Goal: Check status: Check status

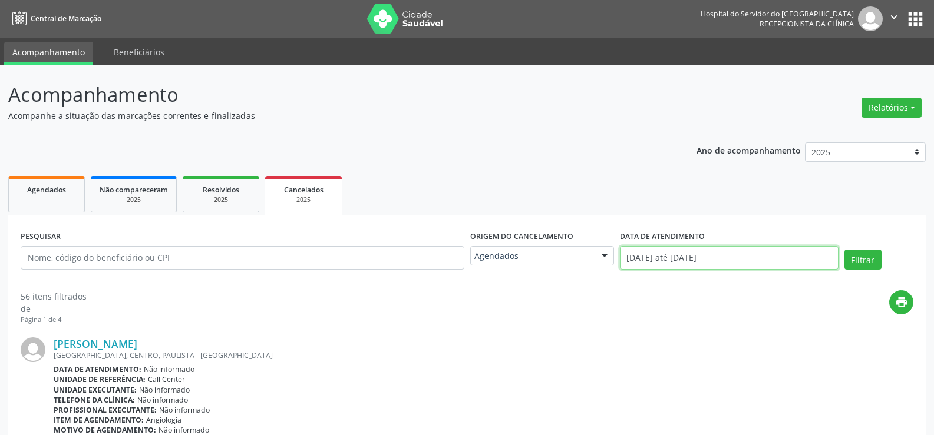
click at [685, 252] on input "[DATE] até [DATE]" at bounding box center [729, 258] width 219 height 24
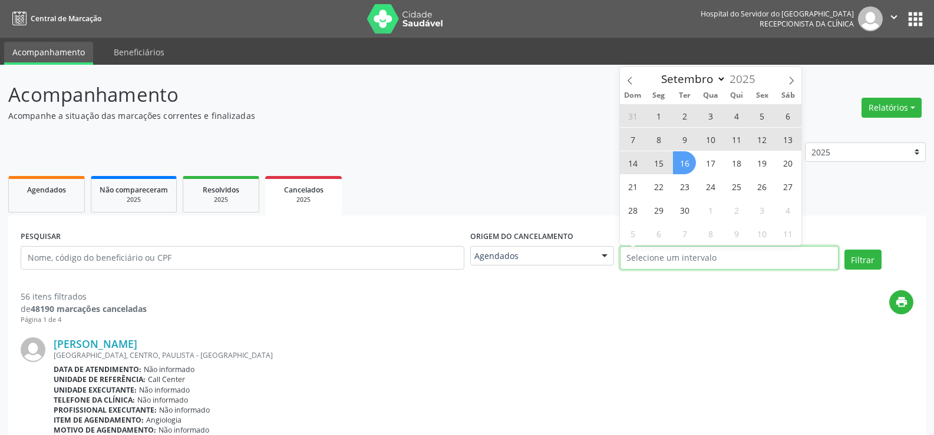
select select "0"
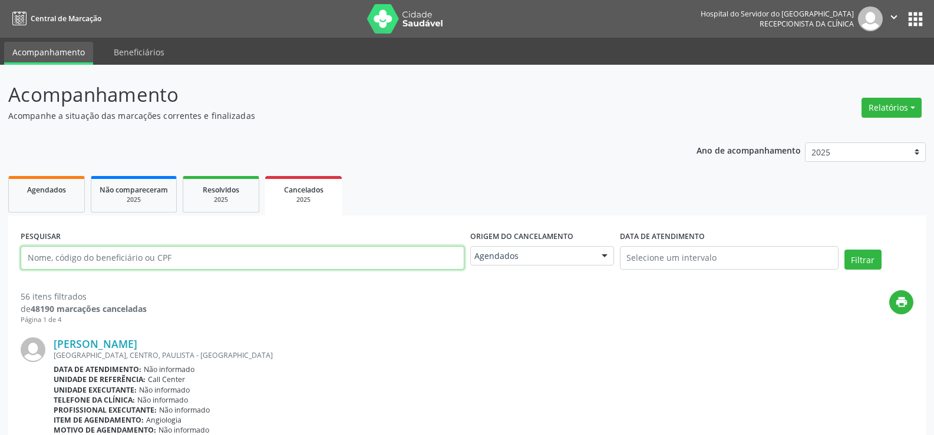
click at [53, 258] on input "text" at bounding box center [243, 258] width 444 height 24
paste input "[PERSON_NAME]"
click at [844, 250] on button "Filtrar" at bounding box center [862, 260] width 37 height 20
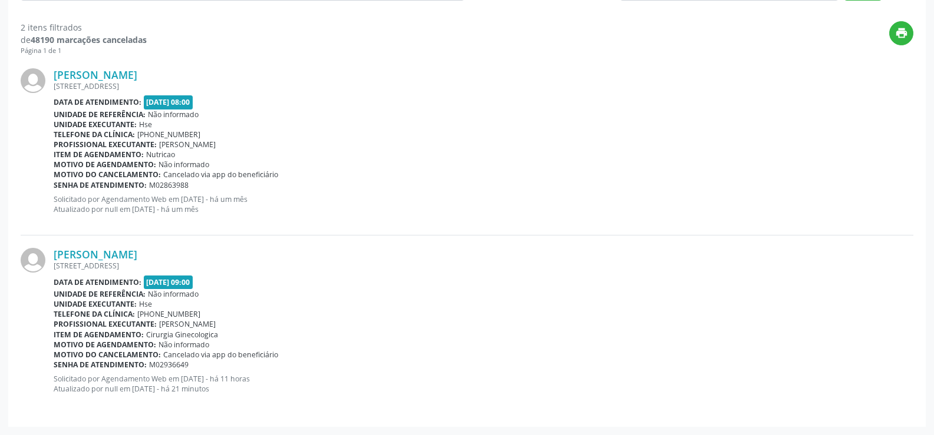
scroll to position [210, 0]
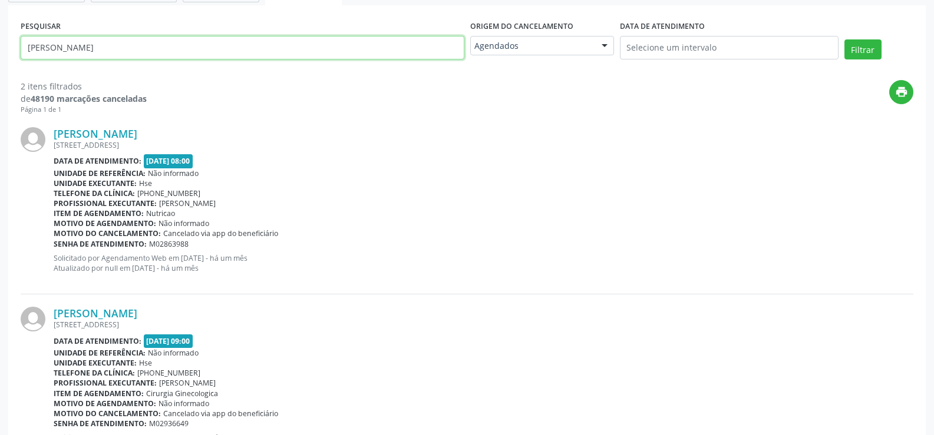
click at [260, 51] on input "[PERSON_NAME]" at bounding box center [243, 48] width 444 height 24
paste input "[PERSON_NAME]"
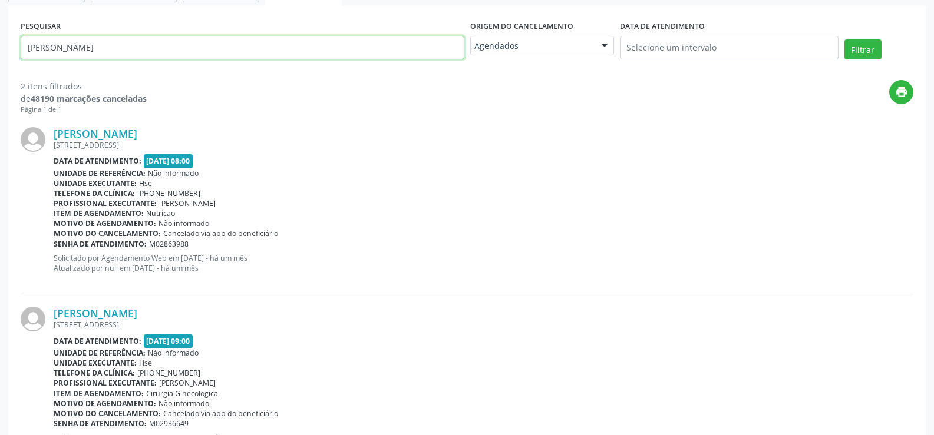
click at [844, 39] on button "Filtrar" at bounding box center [862, 49] width 37 height 20
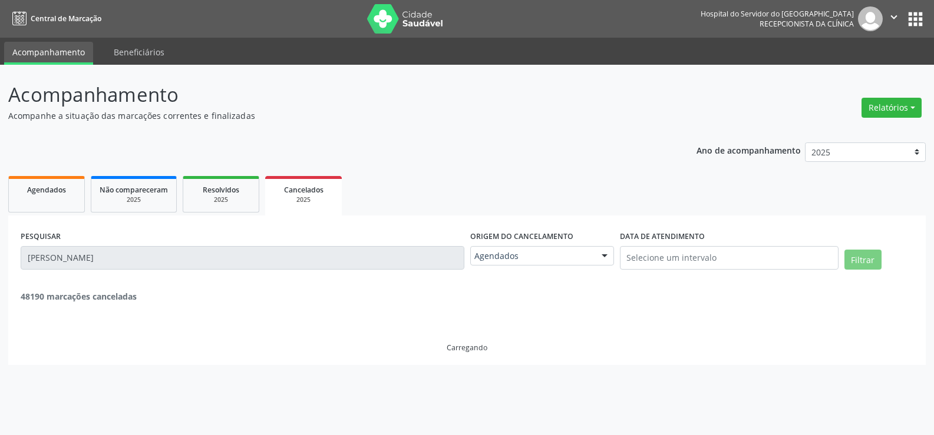
scroll to position [0, 0]
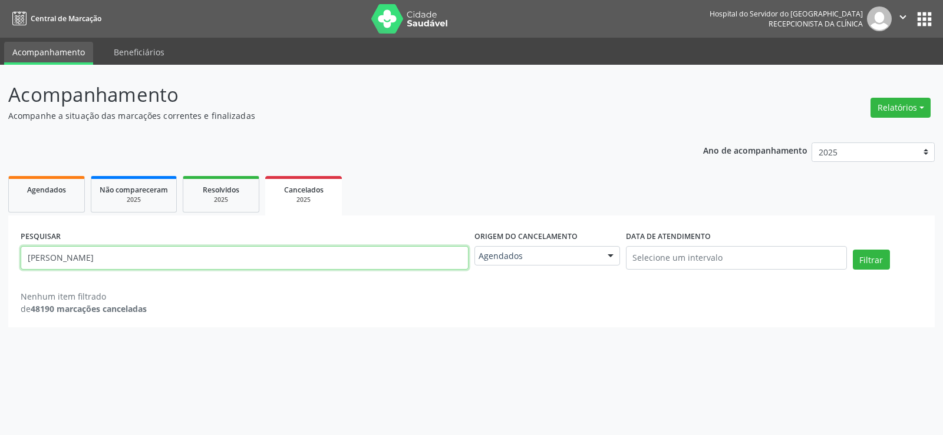
click at [214, 262] on input "[PERSON_NAME]" at bounding box center [245, 258] width 448 height 24
paste input "[PERSON_NAME] de Franca"
click at [853, 250] on button "Filtrar" at bounding box center [871, 260] width 37 height 20
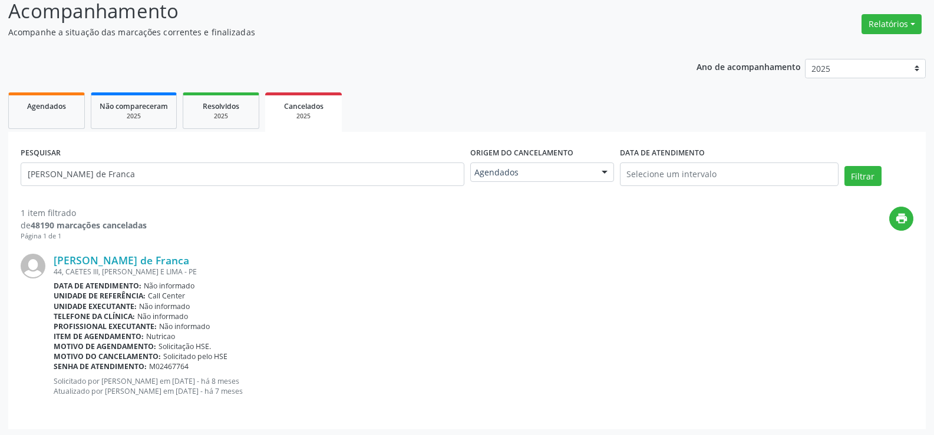
scroll to position [86, 0]
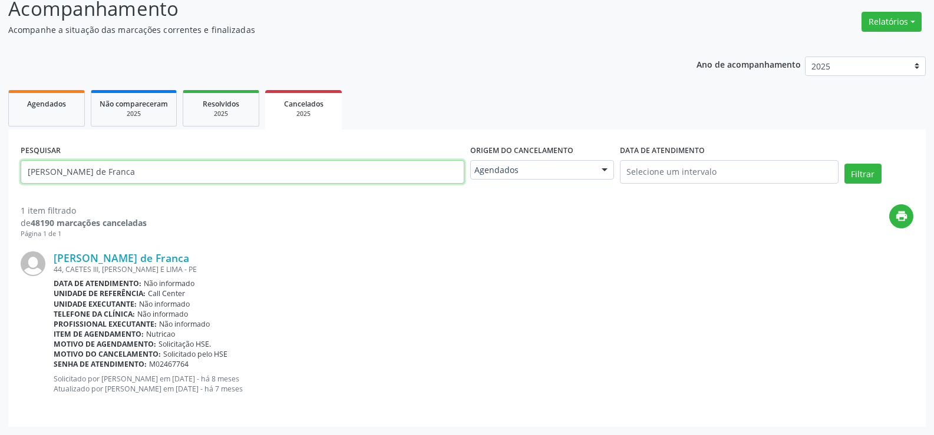
click at [255, 171] on input "[PERSON_NAME] de Franca" at bounding box center [243, 172] width 444 height 24
paste input "[PERSON_NAME]"
click at [844, 164] on button "Filtrar" at bounding box center [862, 174] width 37 height 20
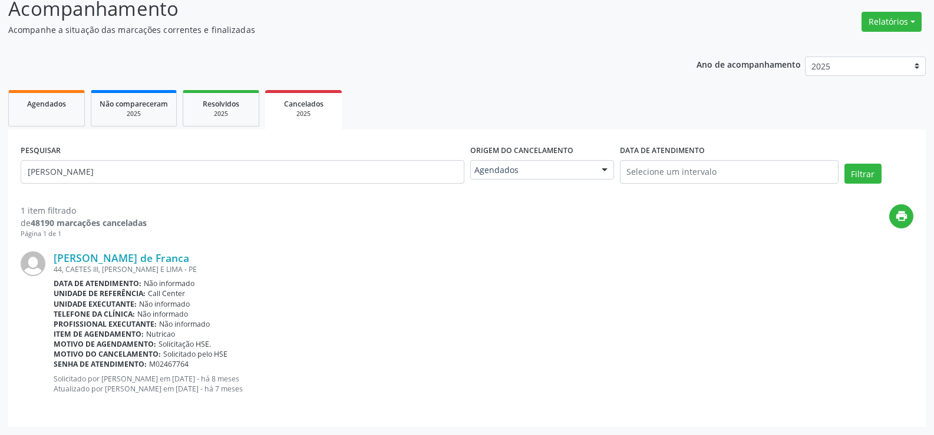
scroll to position [0, 0]
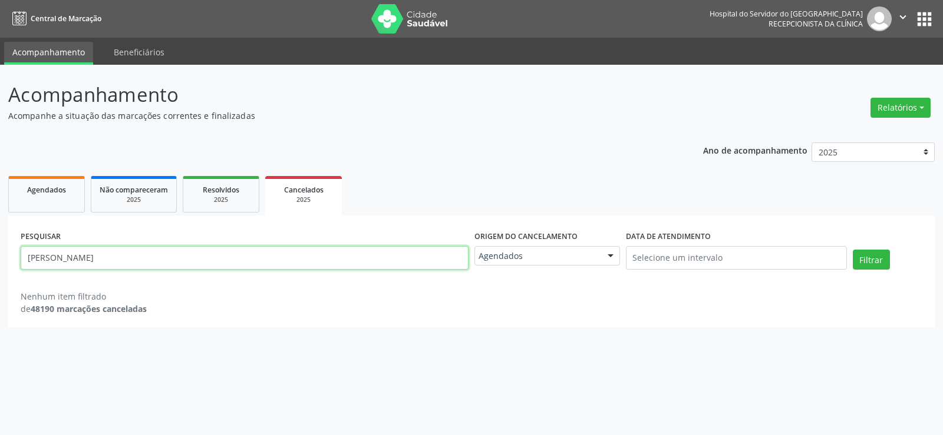
click at [191, 250] on input "[PERSON_NAME]" at bounding box center [245, 258] width 448 height 24
paste input "Telma [PERSON_NAME][GEOGRAPHIC_DATA]"
click at [853, 250] on button "Filtrar" at bounding box center [871, 260] width 37 height 20
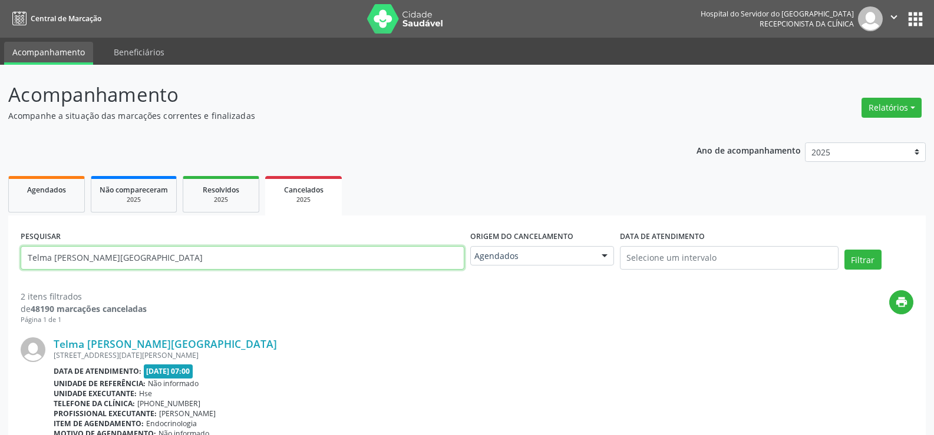
click at [183, 253] on input "Telma [PERSON_NAME][GEOGRAPHIC_DATA]" at bounding box center [243, 258] width 444 height 24
paste input "[DATE][PERSON_NAME]"
click at [844, 250] on button "Filtrar" at bounding box center [862, 260] width 37 height 20
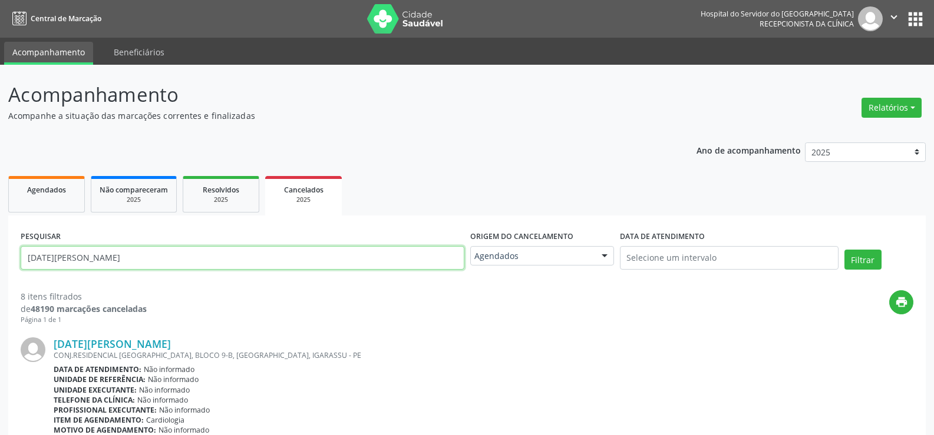
click at [173, 260] on input "[DATE][PERSON_NAME]" at bounding box center [243, 258] width 444 height 24
paste input "[PERSON_NAME]"
click at [844, 250] on button "Filtrar" at bounding box center [862, 260] width 37 height 20
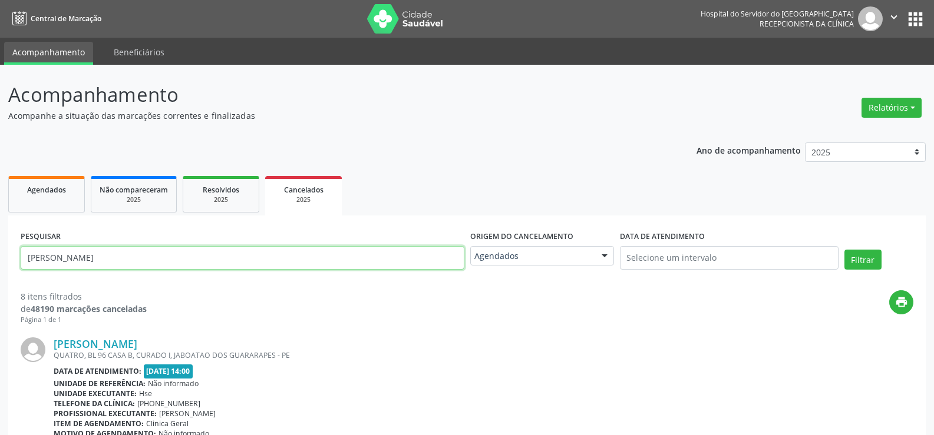
click at [156, 265] on input "[PERSON_NAME]" at bounding box center [243, 258] width 444 height 24
paste input "[PERSON_NAME] de Sous"
click at [844, 250] on button "Filtrar" at bounding box center [862, 260] width 37 height 20
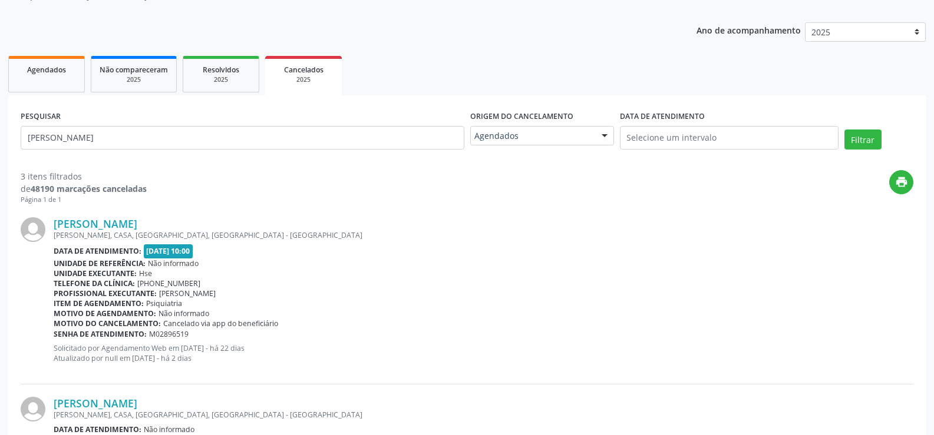
scroll to position [118, 0]
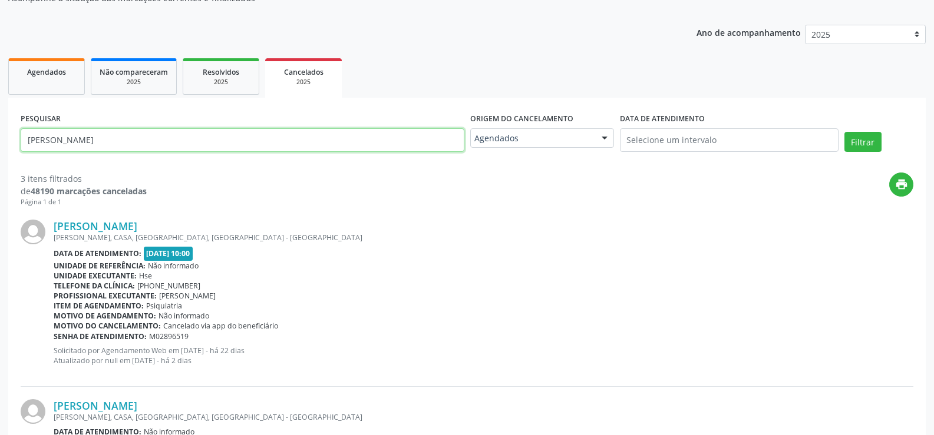
click at [220, 142] on input "[PERSON_NAME]" at bounding box center [243, 140] width 444 height 24
paste input "[PERSON_NAME]"
click at [844, 132] on button "Filtrar" at bounding box center [862, 142] width 37 height 20
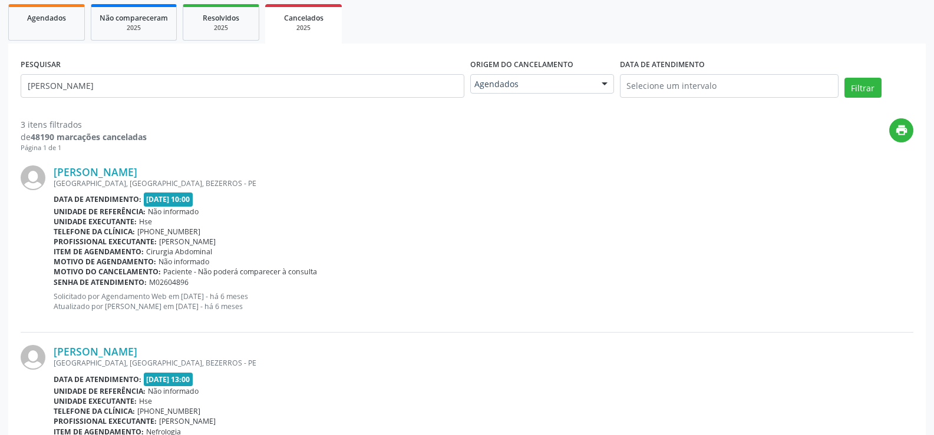
scroll to position [0, 0]
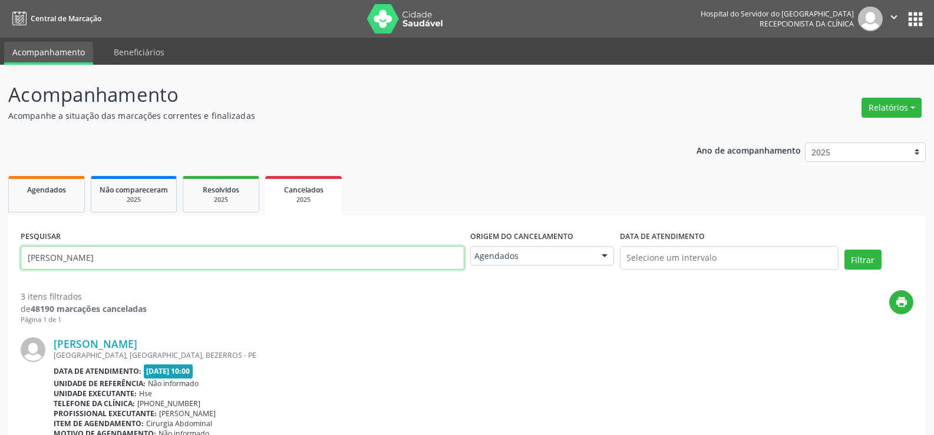
click at [206, 250] on input "[PERSON_NAME]" at bounding box center [243, 258] width 444 height 24
paste input "[PERSON_NAME] de [PERSON_NAME]"
click at [844, 250] on button "Filtrar" at bounding box center [862, 260] width 37 height 20
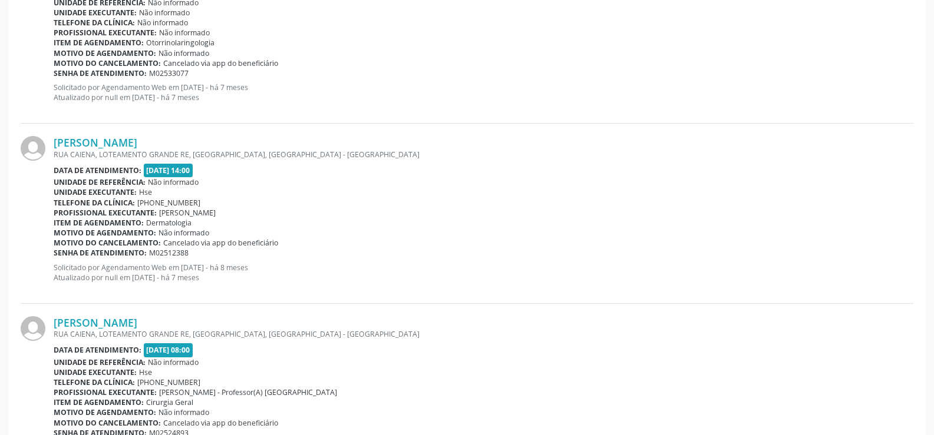
scroll to position [2629, 0]
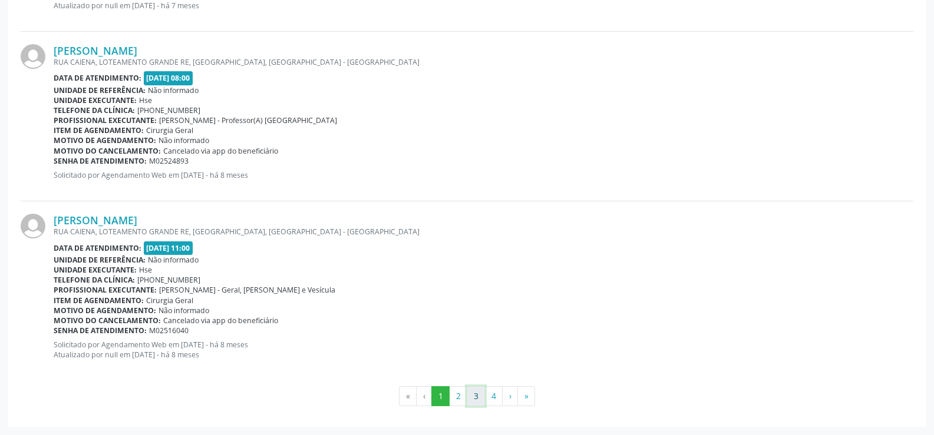
click at [476, 402] on button "3" at bounding box center [476, 396] width 18 height 20
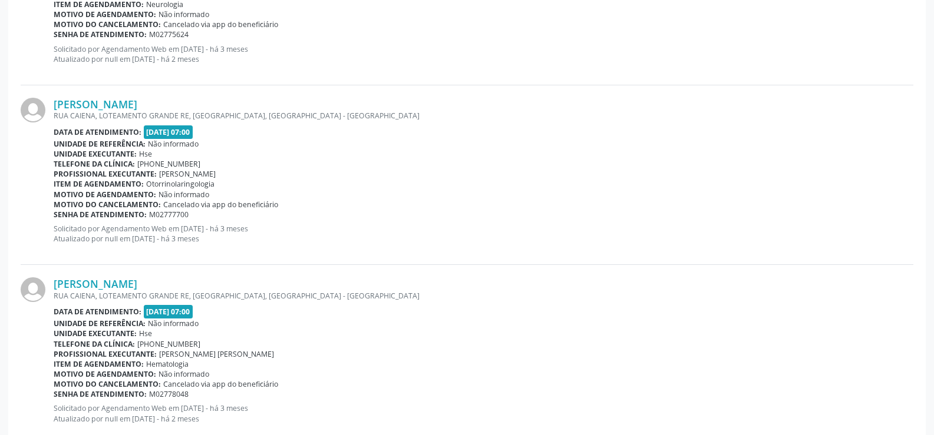
scroll to position [2642, 0]
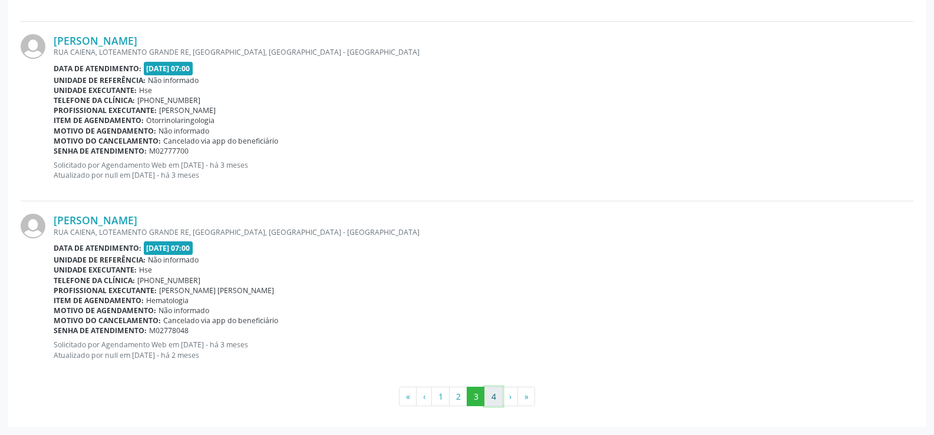
click at [498, 403] on button "4" at bounding box center [493, 397] width 18 height 20
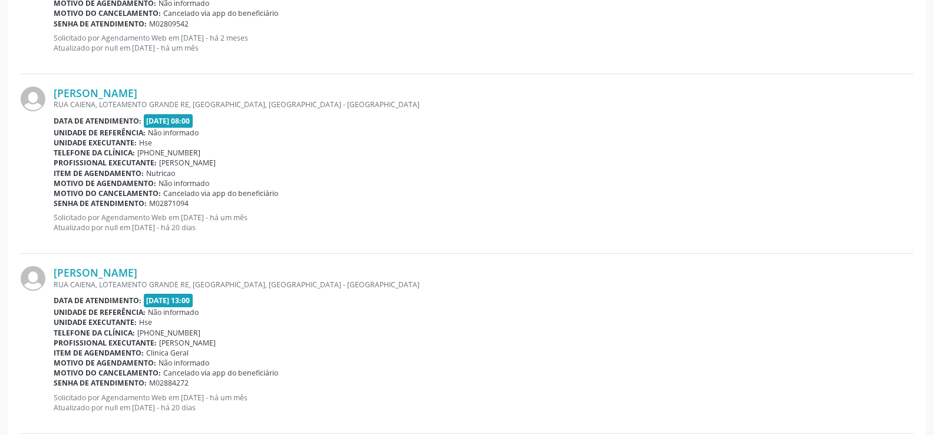
scroll to position [0, 0]
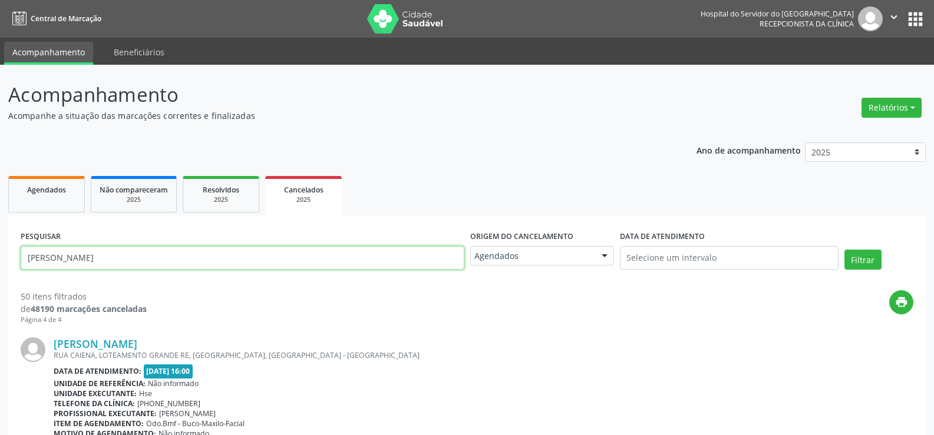
click at [143, 258] on input "[PERSON_NAME]" at bounding box center [243, 258] width 444 height 24
paste input "[PERSON_NAME]"
click at [844, 250] on button "Filtrar" at bounding box center [862, 260] width 37 height 20
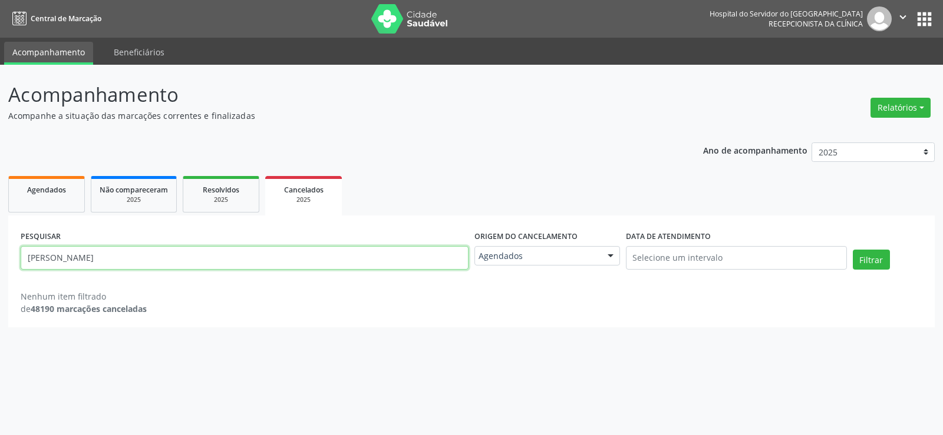
click at [196, 263] on input "[PERSON_NAME]" at bounding box center [245, 258] width 448 height 24
paste input "[PERSON_NAME]"
click at [853, 250] on button "Filtrar" at bounding box center [871, 260] width 37 height 20
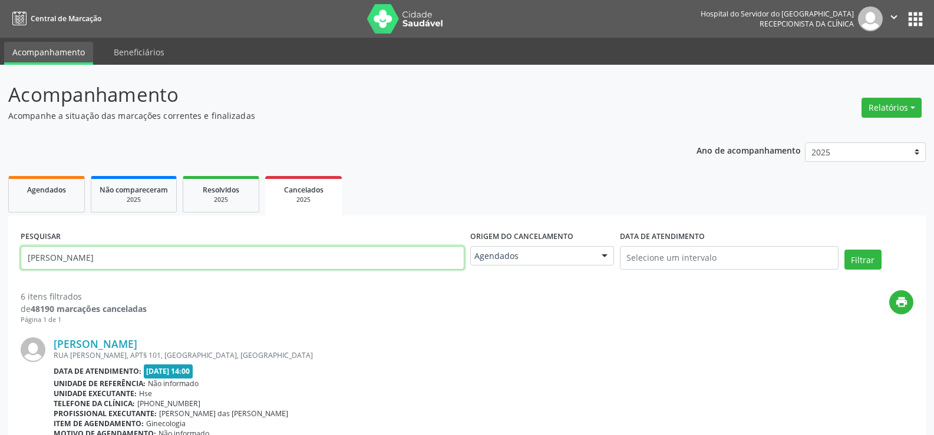
click at [146, 256] on input "[PERSON_NAME]" at bounding box center [243, 258] width 444 height 24
click at [146, 255] on input "[PERSON_NAME]" at bounding box center [243, 258] width 444 height 24
paste input "[PERSON_NAME] dos S. [GEOGRAPHIC_DATA]"
click at [844, 250] on button "Filtrar" at bounding box center [862, 260] width 37 height 20
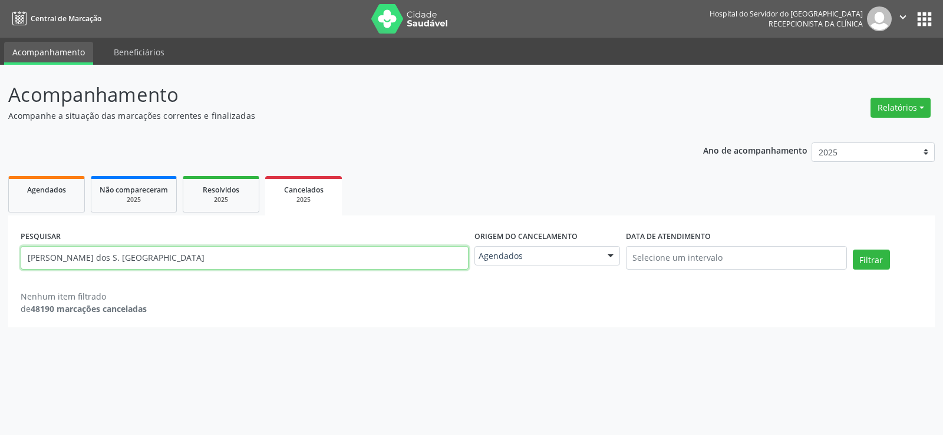
click at [218, 256] on input "[PERSON_NAME] dos S. [GEOGRAPHIC_DATA]" at bounding box center [245, 258] width 448 height 24
paste input "[PERSON_NAME]"
click at [853, 250] on button "Filtrar" at bounding box center [871, 260] width 37 height 20
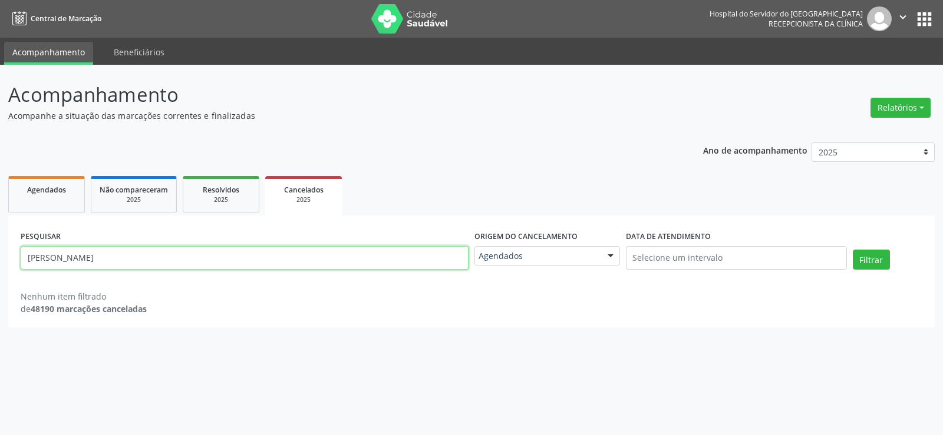
click at [240, 266] on input "[PERSON_NAME]" at bounding box center [245, 258] width 448 height 24
paste input "[PERSON_NAME]"
click at [853, 250] on button "Filtrar" at bounding box center [871, 260] width 37 height 20
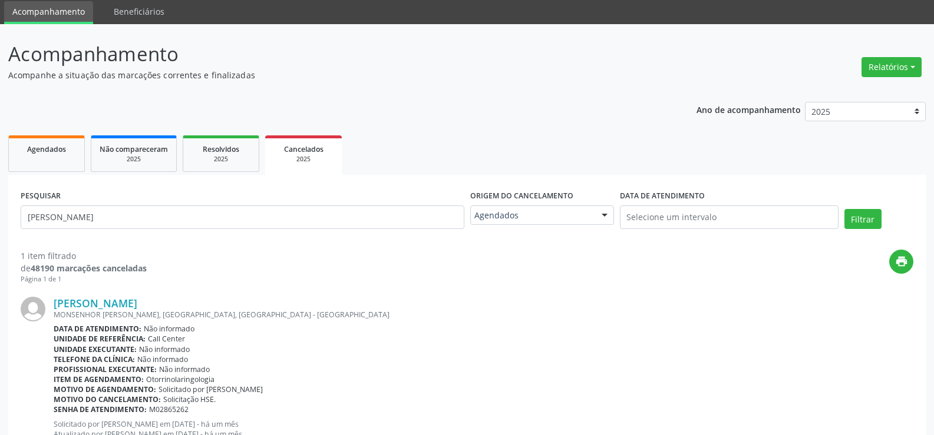
scroll to position [86, 0]
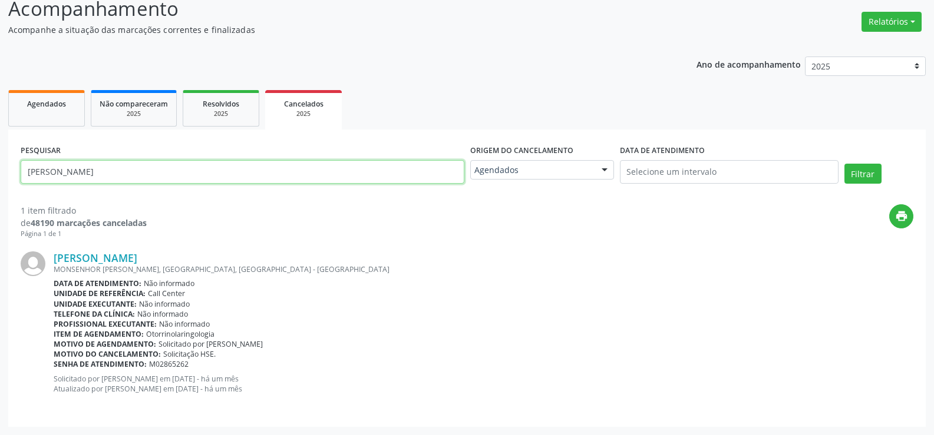
click at [194, 169] on input "[PERSON_NAME]" at bounding box center [243, 172] width 444 height 24
paste input "[PERSON_NAME] [PERSON_NAME]"
click at [844, 164] on button "Filtrar" at bounding box center [862, 174] width 37 height 20
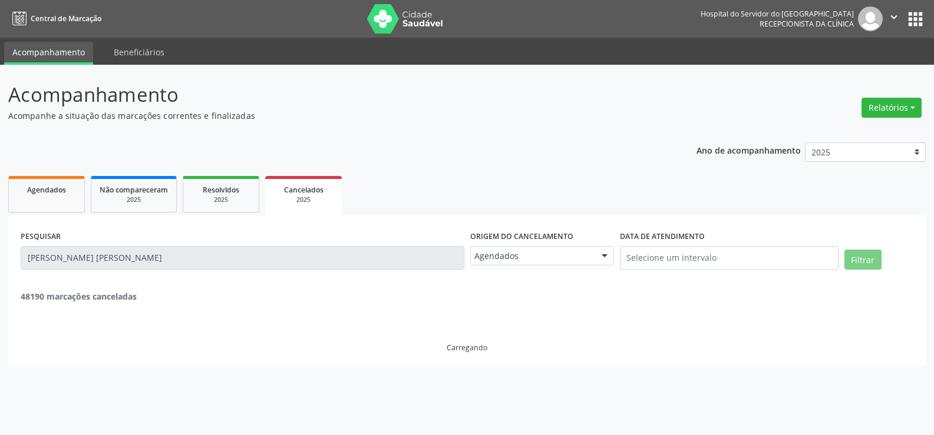
scroll to position [0, 0]
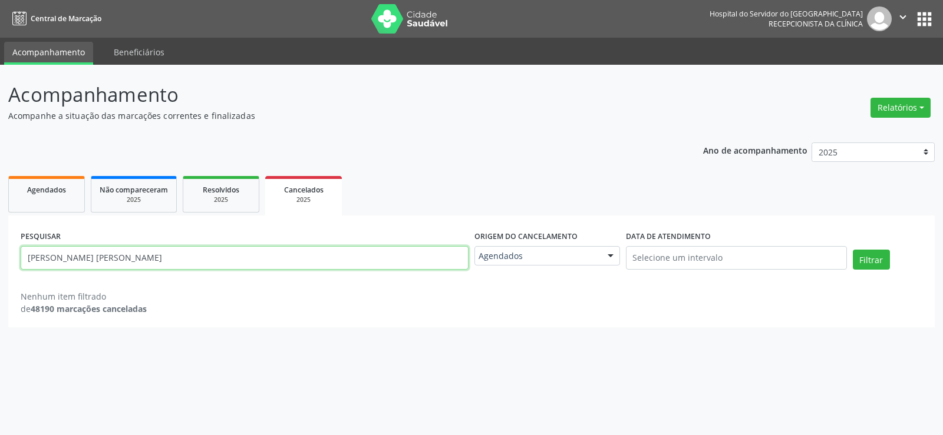
click at [219, 252] on input "[PERSON_NAME] [PERSON_NAME]" at bounding box center [245, 258] width 448 height 24
paste input "[PERSON_NAME]"
click at [853, 250] on button "Filtrar" at bounding box center [871, 260] width 37 height 20
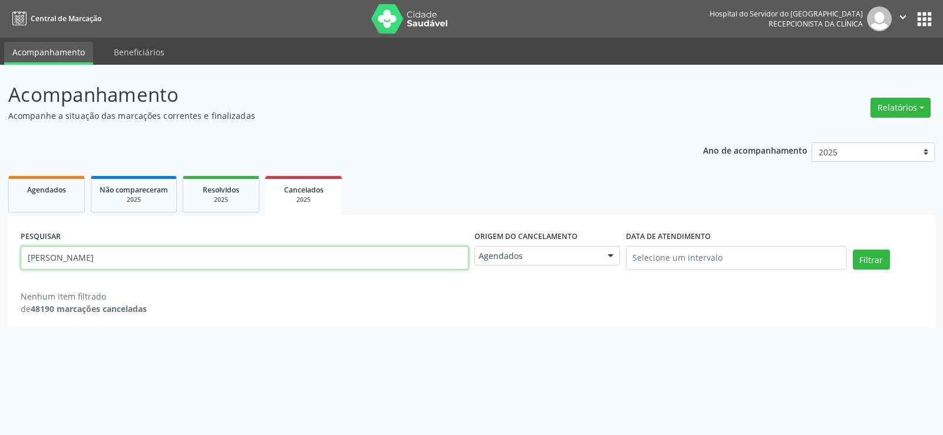
click at [232, 266] on input "[PERSON_NAME]" at bounding box center [245, 258] width 448 height 24
paste input "[PERSON_NAME]"
click at [853, 250] on button "Filtrar" at bounding box center [871, 260] width 37 height 20
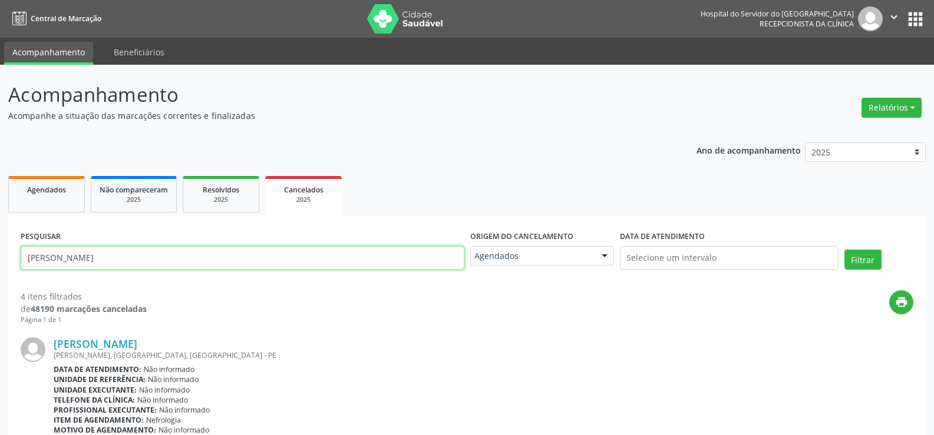
click at [192, 253] on input "[PERSON_NAME]" at bounding box center [243, 258] width 444 height 24
paste input "[PERSON_NAME]"
click at [844, 250] on button "Filtrar" at bounding box center [862, 260] width 37 height 20
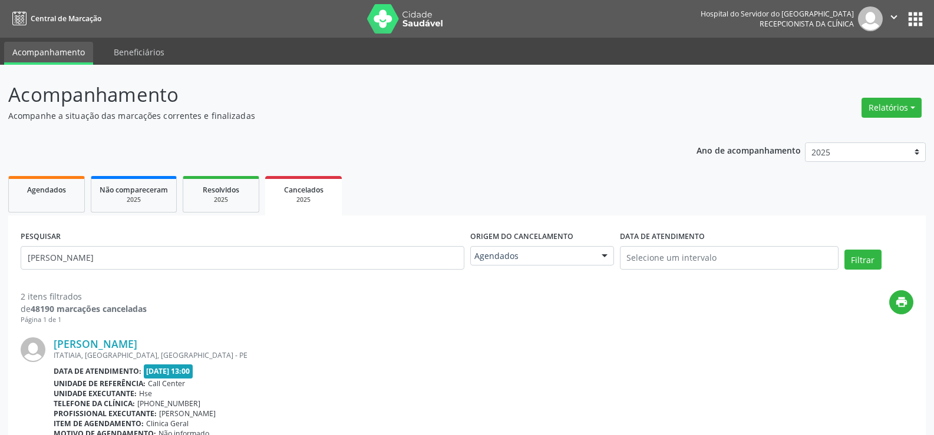
click at [150, 241] on div "PESQUISAR [PERSON_NAME]" at bounding box center [243, 253] width 450 height 50
click at [153, 248] on input "[PERSON_NAME]" at bounding box center [243, 258] width 444 height 24
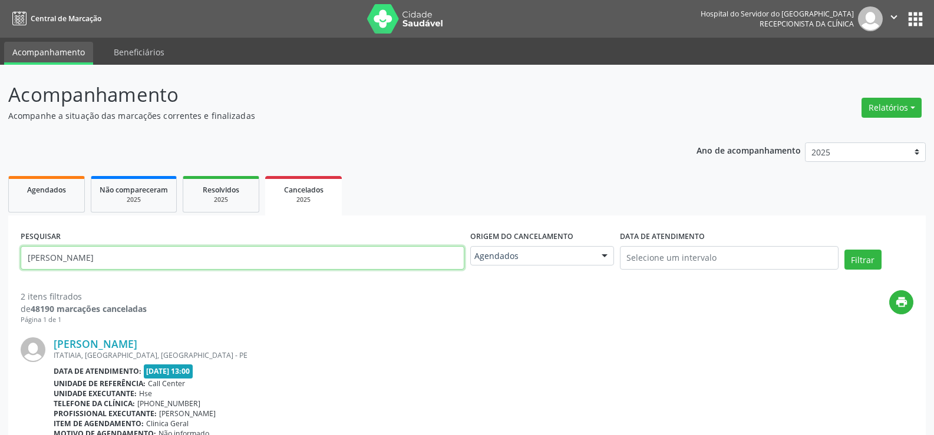
paste input "[PERSON_NAME]"
click at [844, 250] on button "Filtrar" at bounding box center [862, 260] width 37 height 20
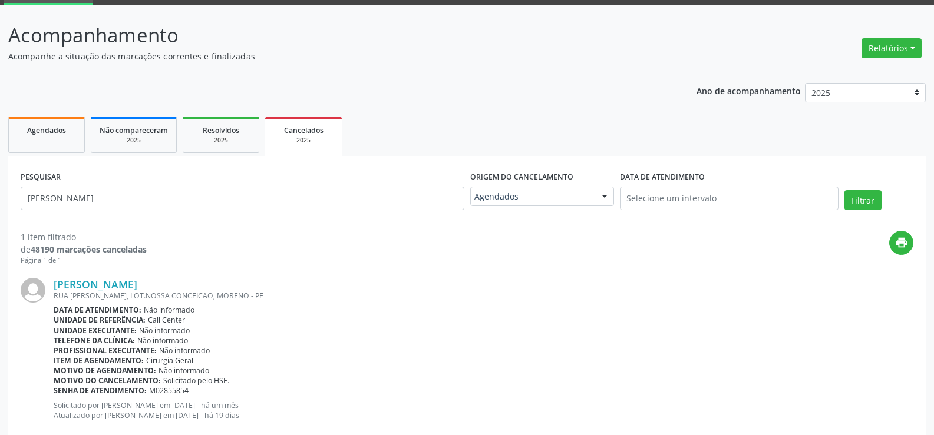
scroll to position [86, 0]
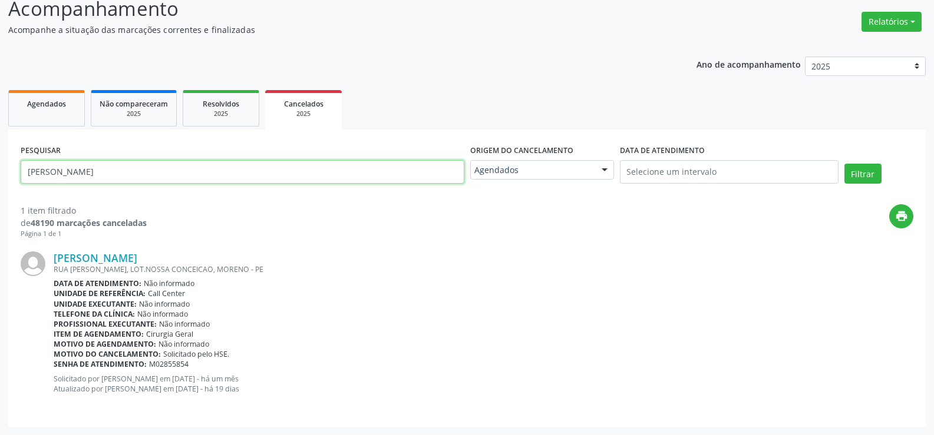
click at [229, 174] on input "[PERSON_NAME]" at bounding box center [243, 172] width 444 height 24
paste input "[PERSON_NAME]"
click at [844, 164] on button "Filtrar" at bounding box center [862, 174] width 37 height 20
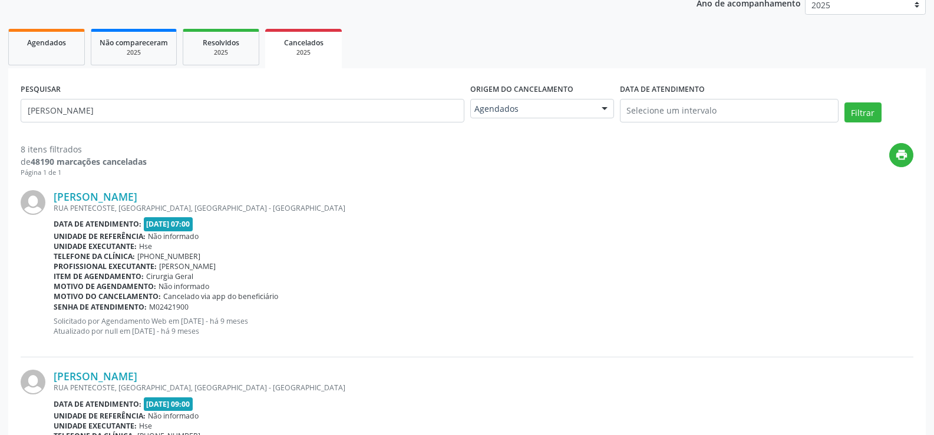
scroll to position [0, 0]
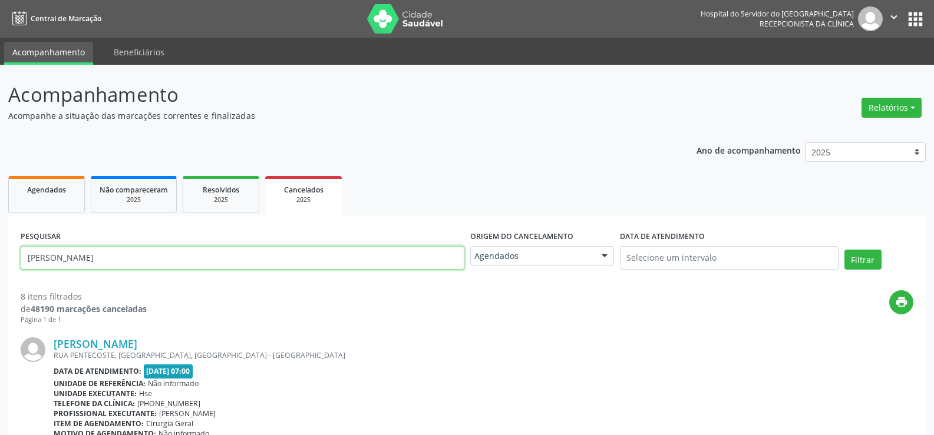
click at [165, 251] on input "[PERSON_NAME]" at bounding box center [243, 258] width 444 height 24
paste input "[PERSON_NAME]"
click at [844, 250] on button "Filtrar" at bounding box center [862, 260] width 37 height 20
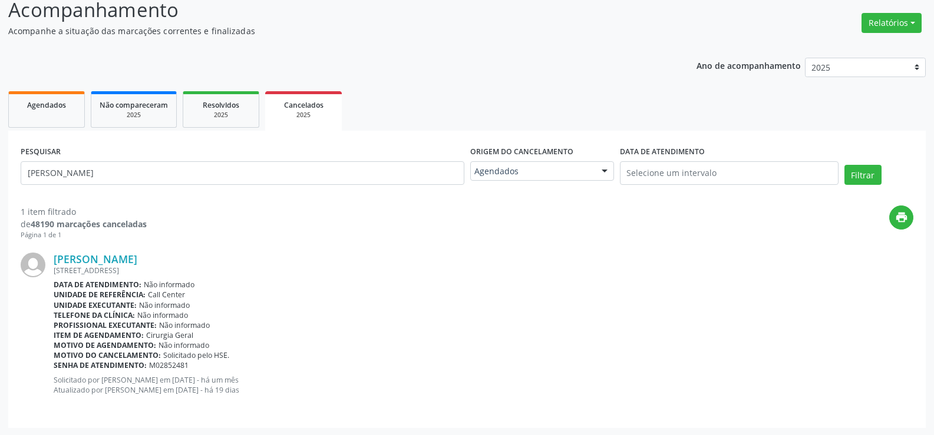
scroll to position [86, 0]
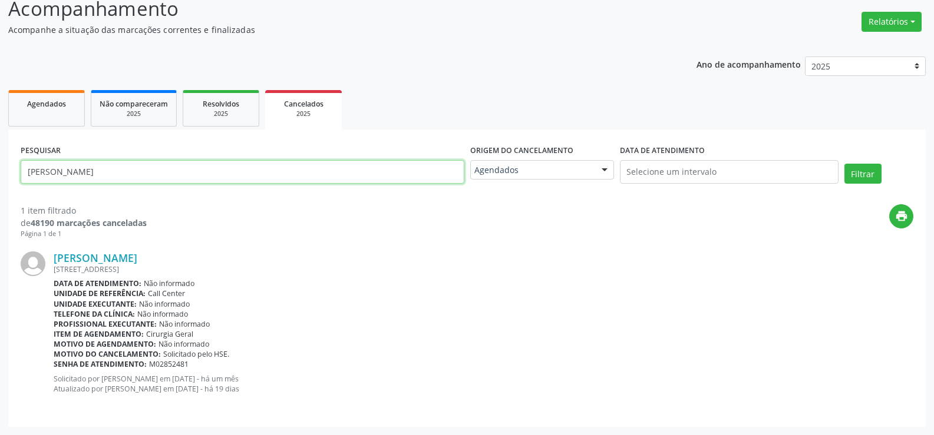
click at [248, 176] on input "[PERSON_NAME]" at bounding box center [243, 172] width 444 height 24
paste input "[PERSON_NAME]"
click at [844, 164] on button "Filtrar" at bounding box center [862, 174] width 37 height 20
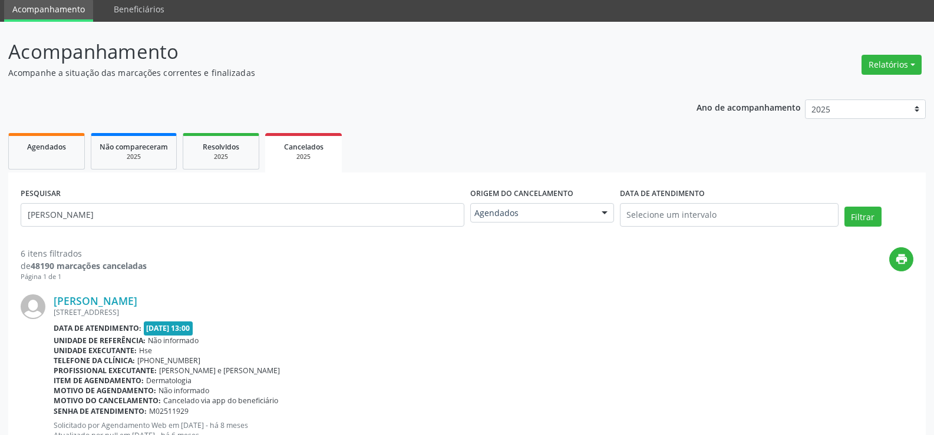
scroll to position [0, 0]
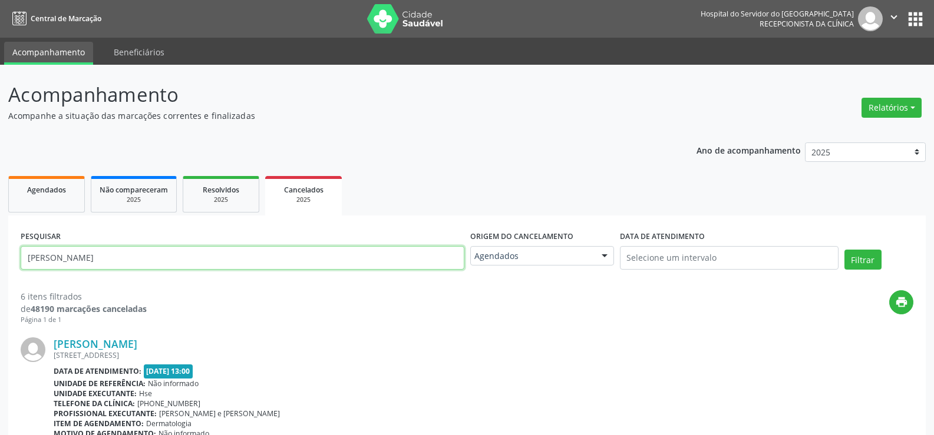
click at [198, 252] on input "[PERSON_NAME]" at bounding box center [243, 258] width 444 height 24
paste input "[PERSON_NAME]"
click at [844, 250] on button "Filtrar" at bounding box center [862, 260] width 37 height 20
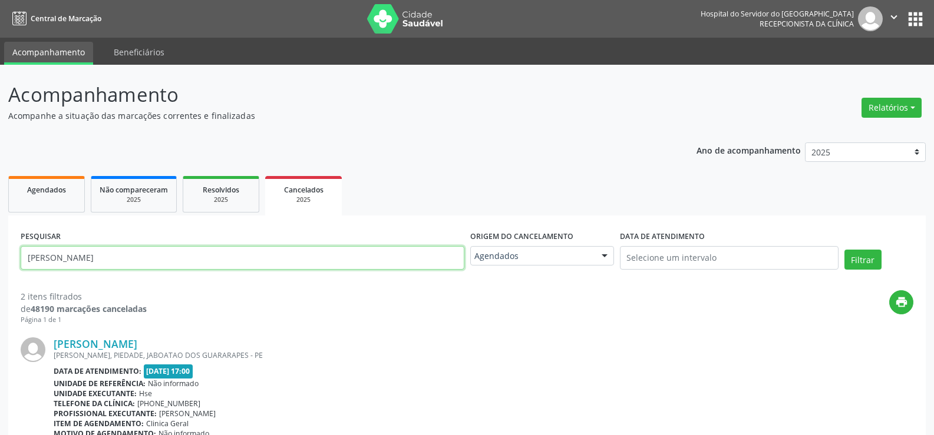
click at [221, 252] on input "[PERSON_NAME]" at bounding box center [243, 258] width 444 height 24
paste input "[PERSON_NAME]"
click at [844, 250] on button "Filtrar" at bounding box center [862, 260] width 37 height 20
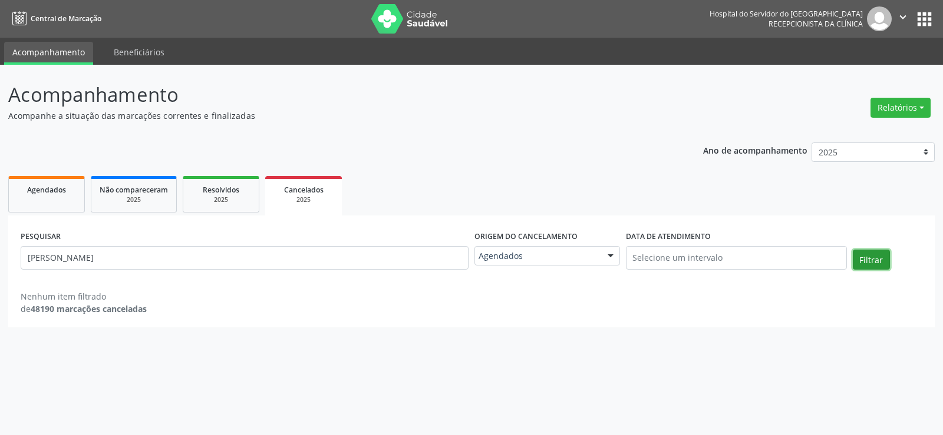
click at [866, 256] on button "Filtrar" at bounding box center [871, 260] width 37 height 20
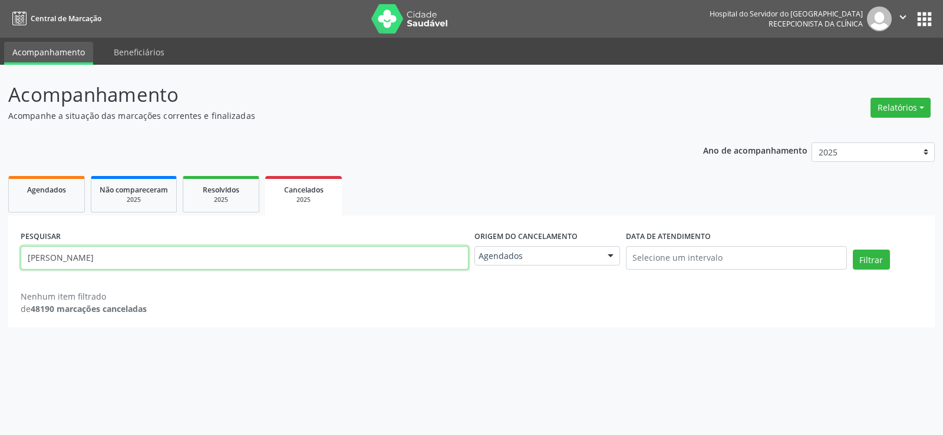
click at [305, 256] on input "[PERSON_NAME]" at bounding box center [245, 258] width 448 height 24
click at [853, 250] on button "Filtrar" at bounding box center [871, 260] width 37 height 20
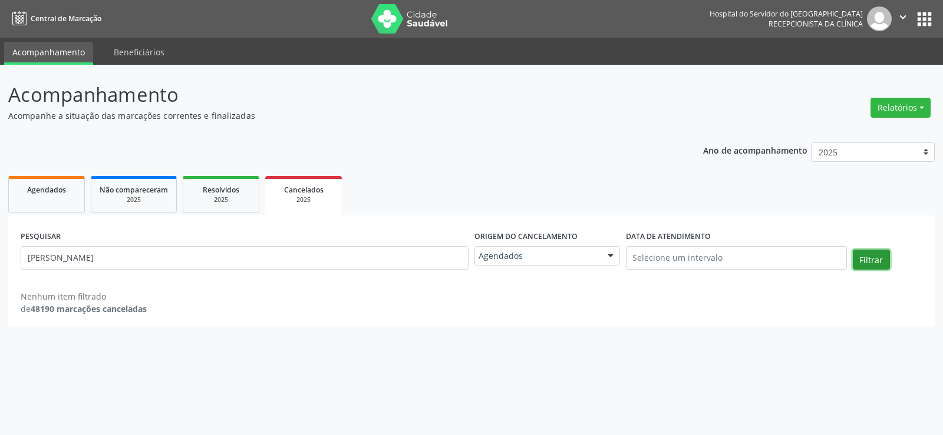
click at [873, 257] on button "Filtrar" at bounding box center [871, 260] width 37 height 20
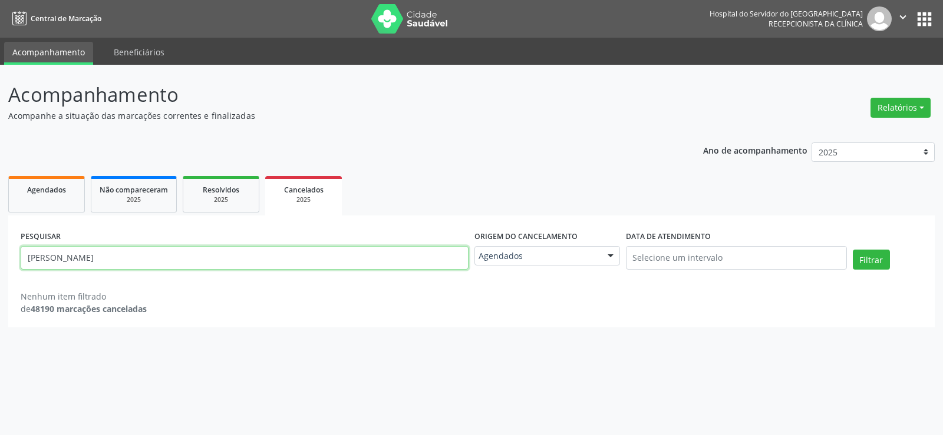
click at [257, 269] on input "[PERSON_NAME]" at bounding box center [245, 258] width 448 height 24
paste input "[PERSON_NAME] dos S. [GEOGRAPHIC_DATA]"
click at [853, 250] on button "Filtrar" at bounding box center [871, 260] width 37 height 20
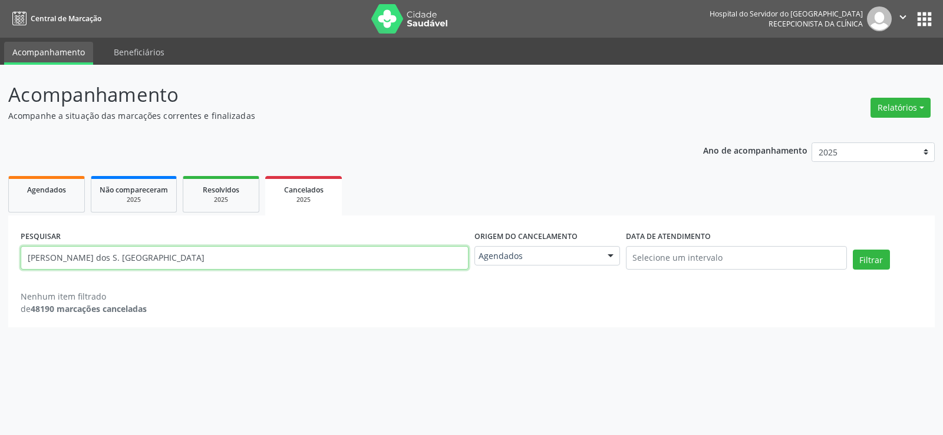
drag, startPoint x: 134, startPoint y: 260, endPoint x: 436, endPoint y: 318, distance: 307.8
click at [436, 318] on div "PESQUISAR [PERSON_NAME] dos S. Sobrinho Origem do cancelamento Agendados Na fil…" at bounding box center [471, 272] width 926 height 112
click at [853, 250] on button "Filtrar" at bounding box center [871, 260] width 37 height 20
click at [282, 262] on input "[PERSON_NAME] dos" at bounding box center [245, 258] width 448 height 24
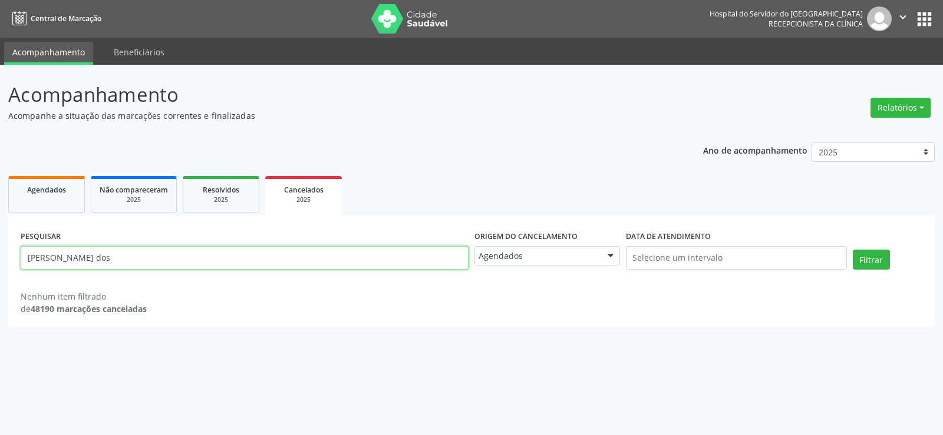
click at [282, 262] on input "[PERSON_NAME] dos" at bounding box center [245, 258] width 448 height 24
paste input "[PERSON_NAME]"
click at [853, 250] on button "Filtrar" at bounding box center [871, 260] width 37 height 20
click at [196, 254] on input "[PERSON_NAME]" at bounding box center [245, 258] width 448 height 24
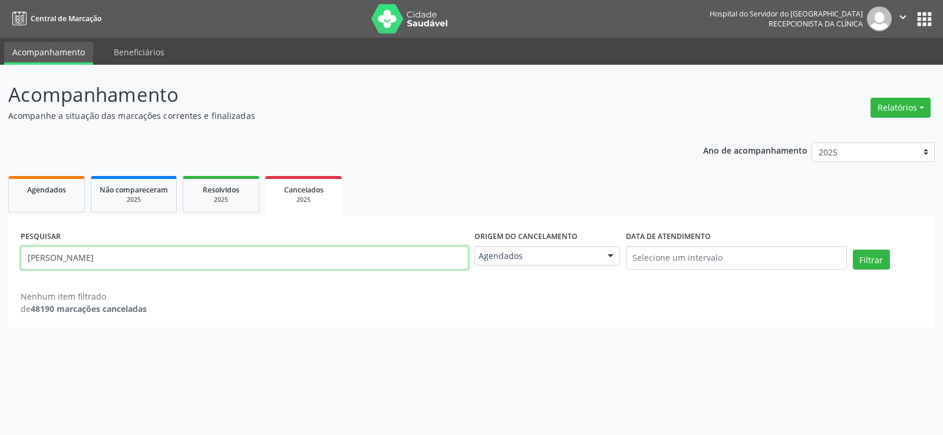
click at [196, 254] on input "[PERSON_NAME]" at bounding box center [245, 258] width 448 height 24
paste input "[PERSON_NAME] do Carmo Ferr"
click at [853, 250] on button "Filtrar" at bounding box center [871, 260] width 37 height 20
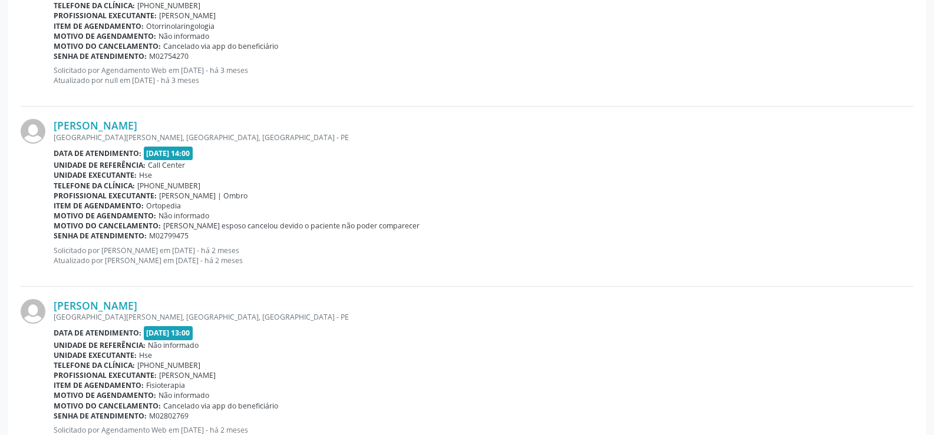
scroll to position [2628, 0]
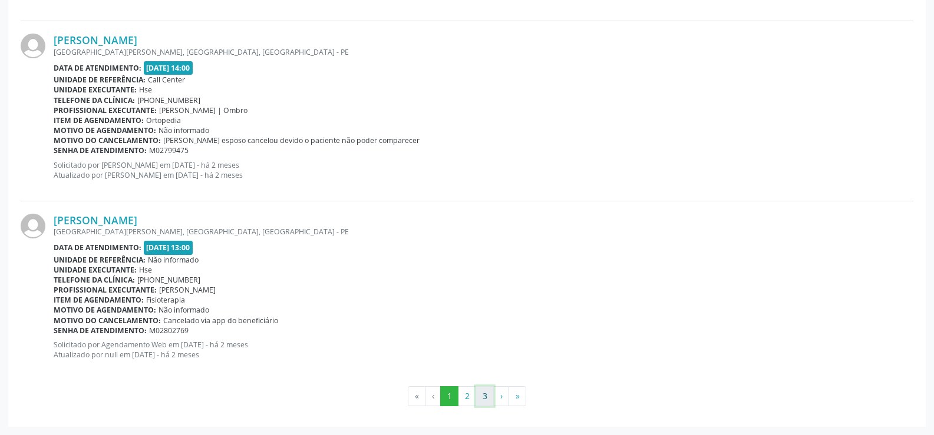
click at [486, 395] on button "3" at bounding box center [484, 396] width 18 height 20
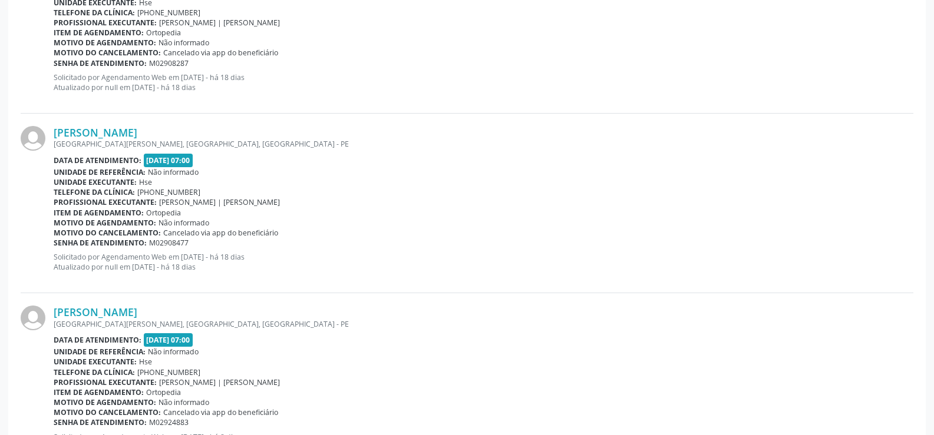
scroll to position [483, 0]
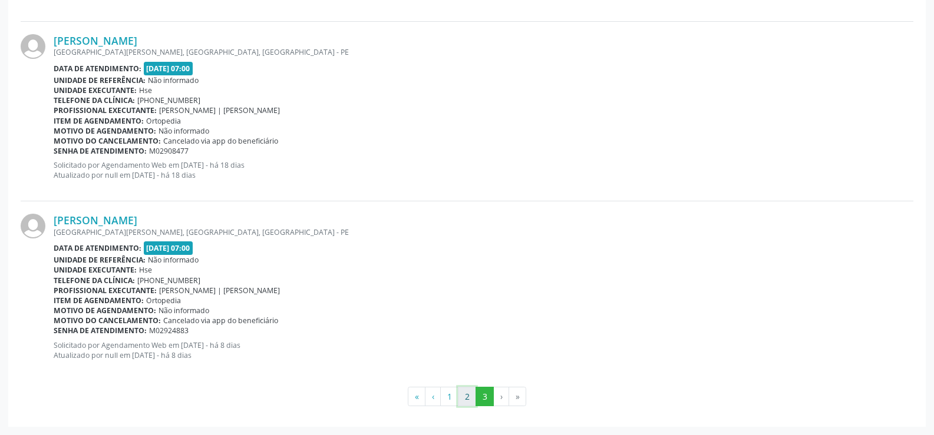
click at [464, 405] on button "2" at bounding box center [467, 397] width 18 height 20
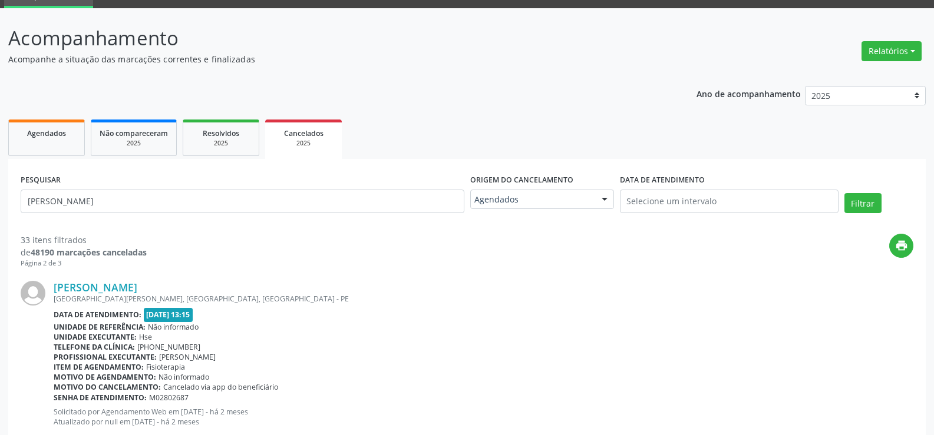
scroll to position [0, 0]
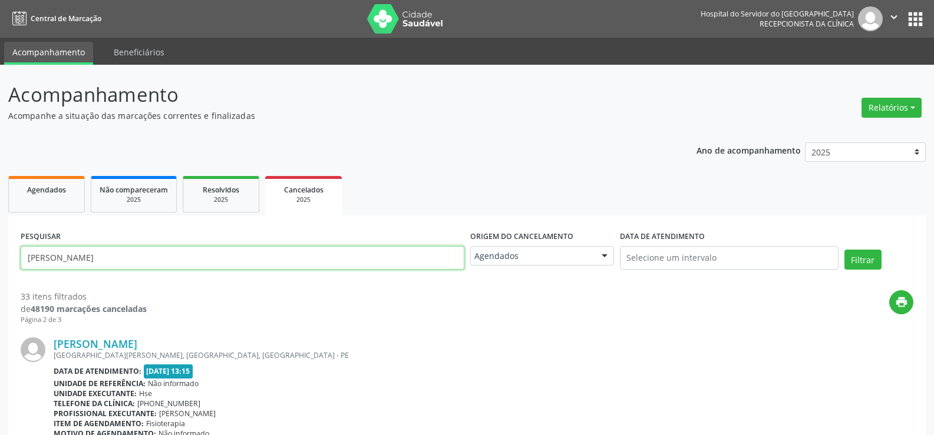
click at [220, 268] on input "[PERSON_NAME]" at bounding box center [243, 258] width 444 height 24
paste input "[DATE][PERSON_NAME]"
click at [844, 250] on button "Filtrar" at bounding box center [862, 260] width 37 height 20
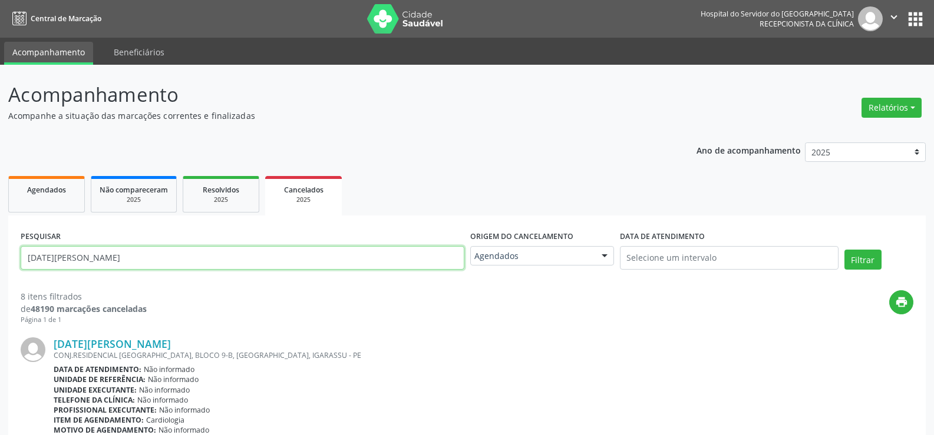
click at [232, 266] on input "[DATE][PERSON_NAME]" at bounding box center [243, 258] width 444 height 24
paste input "[PERSON_NAME]"
click at [844, 250] on button "Filtrar" at bounding box center [862, 260] width 37 height 20
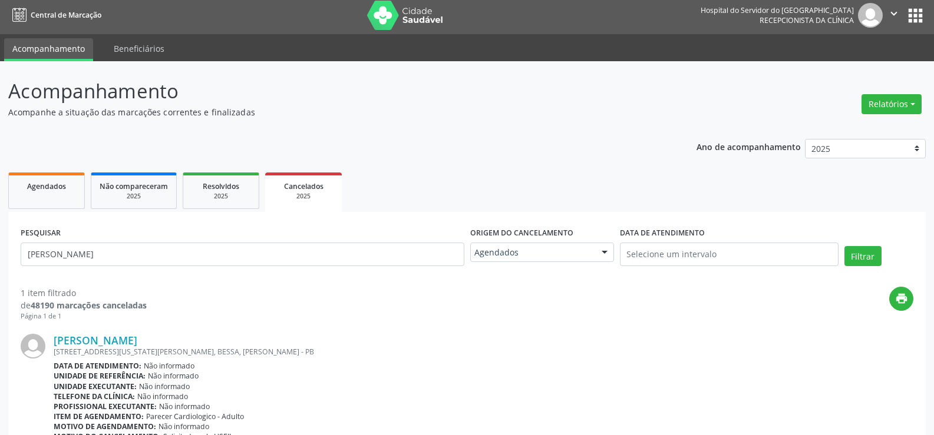
scroll to position [86, 0]
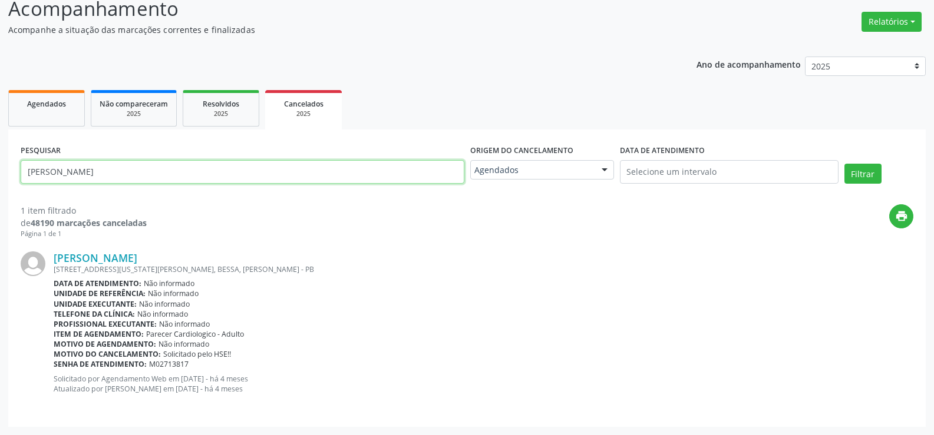
click at [213, 171] on input "[PERSON_NAME]" at bounding box center [243, 172] width 444 height 24
paste input "[PERSON_NAME]"
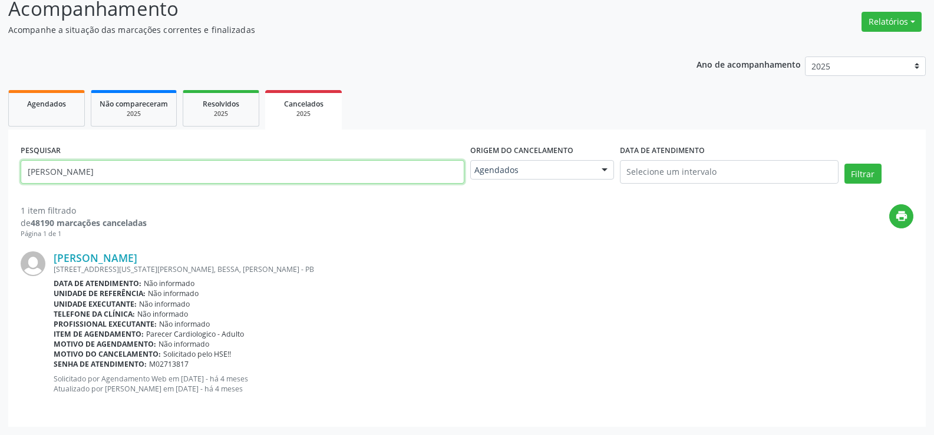
click at [844, 164] on button "Filtrar" at bounding box center [862, 174] width 37 height 20
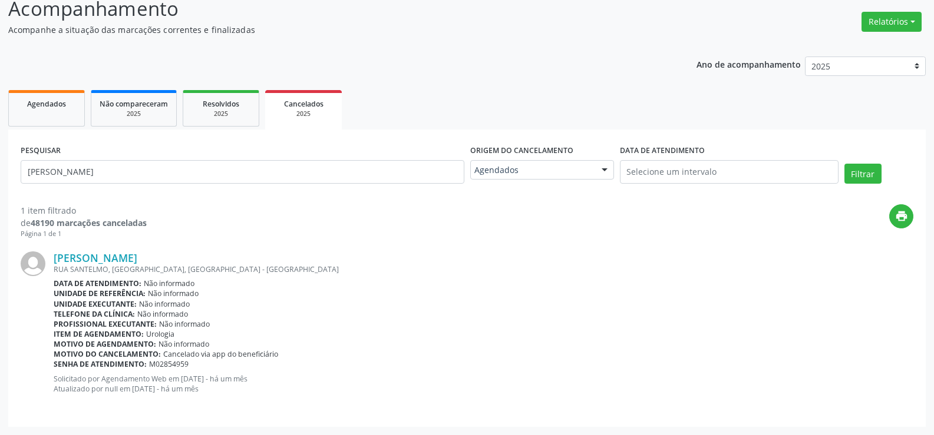
click at [241, 193] on div "1 item filtrado de 48190 marcações canceladas Página 1 de 1 print [PERSON_NAME]…" at bounding box center [467, 303] width 893 height 223
click at [239, 183] on input "[PERSON_NAME]" at bounding box center [243, 172] width 444 height 24
paste input "[PERSON_NAME]"
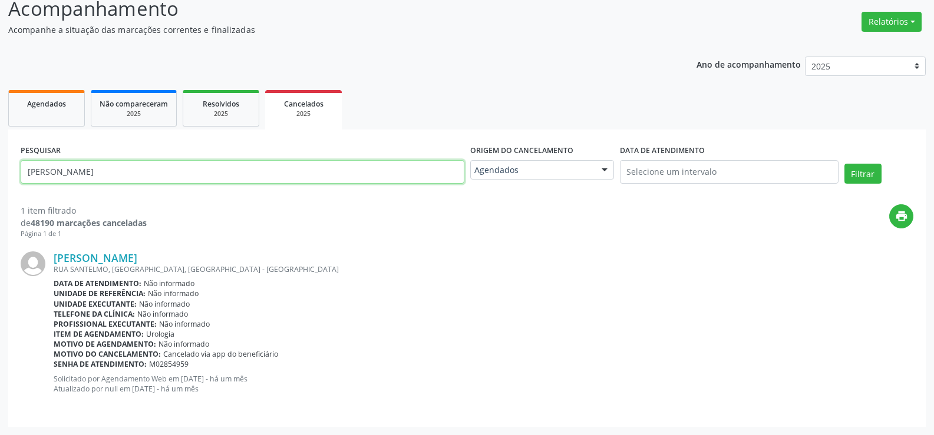
click at [844, 164] on button "Filtrar" at bounding box center [862, 174] width 37 height 20
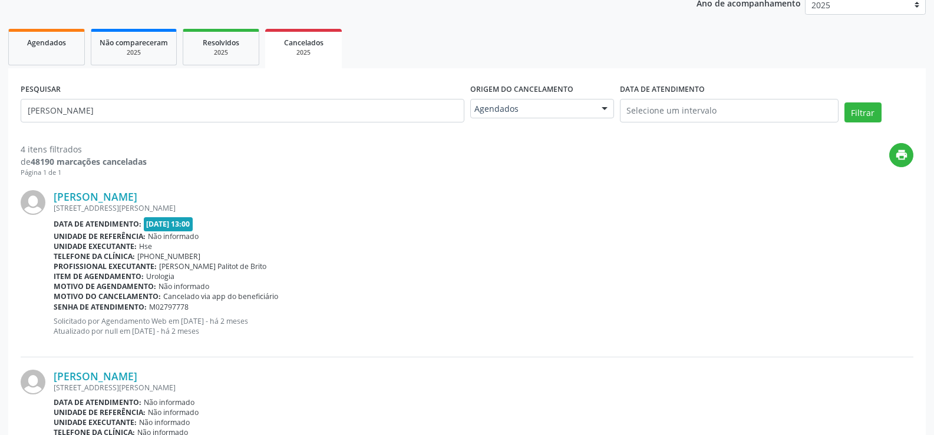
scroll to position [0, 0]
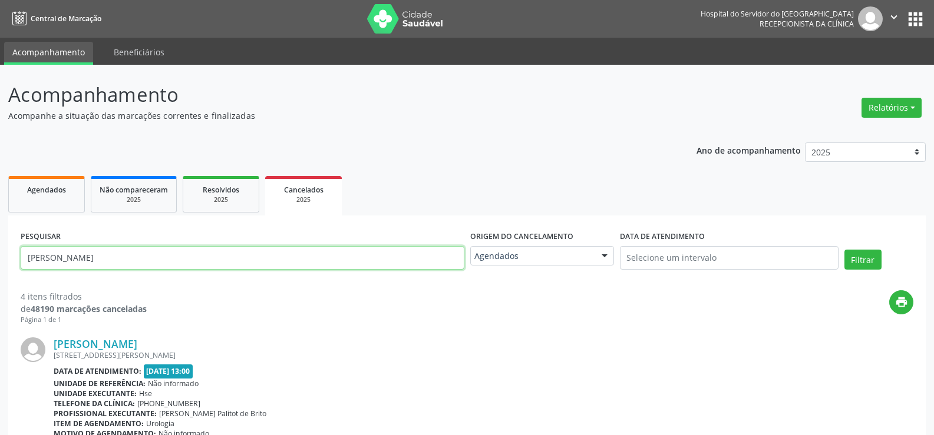
click at [152, 256] on input "[PERSON_NAME]" at bounding box center [243, 258] width 444 height 24
paste input "[PERSON_NAME]"
click at [844, 250] on button "Filtrar" at bounding box center [862, 260] width 37 height 20
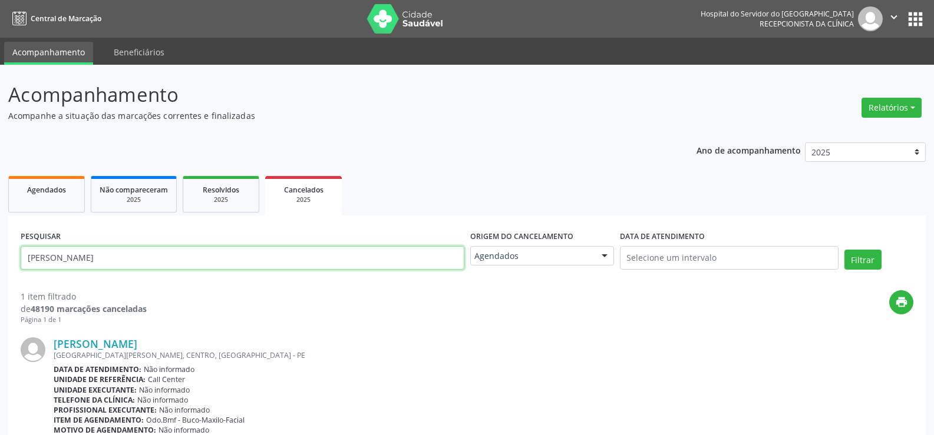
click at [233, 266] on input "[PERSON_NAME]" at bounding box center [243, 258] width 444 height 24
click at [232, 267] on input "[PERSON_NAME]" at bounding box center [243, 258] width 444 height 24
paste input "[PERSON_NAME] da Paixao"
click at [844, 250] on button "Filtrar" at bounding box center [862, 260] width 37 height 20
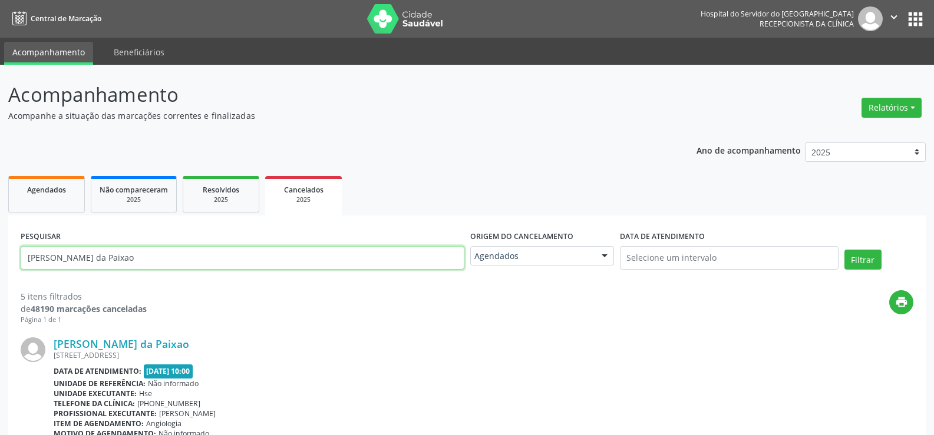
click at [177, 255] on input "[PERSON_NAME] da Paixao" at bounding box center [243, 258] width 444 height 24
paste input "Taciana da Costa Mel"
click at [844, 250] on button "Filtrar" at bounding box center [862, 260] width 37 height 20
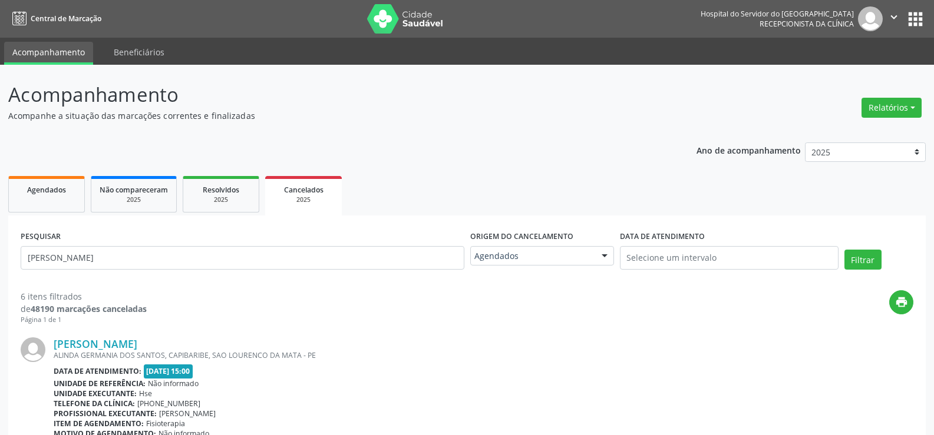
click at [189, 270] on div "PESQUISAR [PERSON_NAME]" at bounding box center [243, 253] width 450 height 50
click at [186, 255] on input "[PERSON_NAME]" at bounding box center [243, 258] width 444 height 24
paste input "Maria de [PERSON_NAME]"
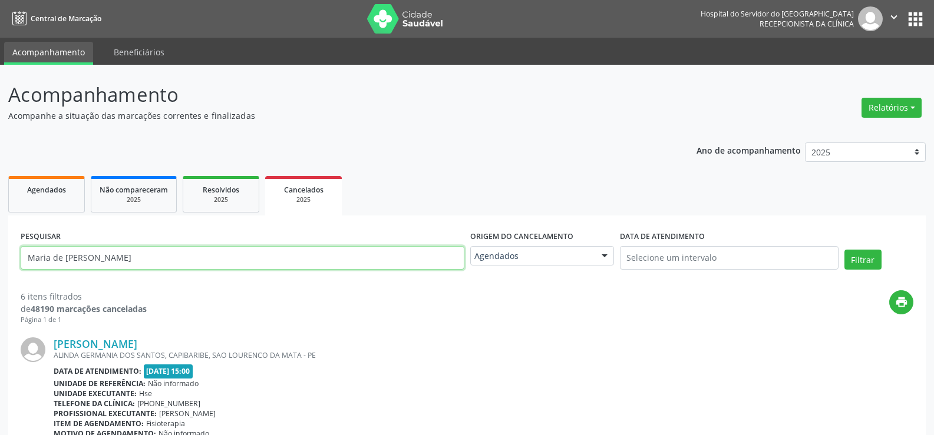
click at [844, 250] on button "Filtrar" at bounding box center [862, 260] width 37 height 20
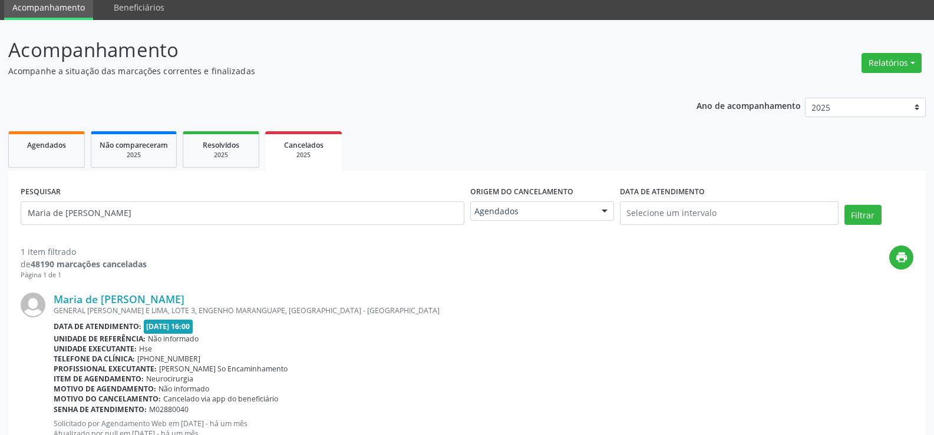
scroll to position [90, 0]
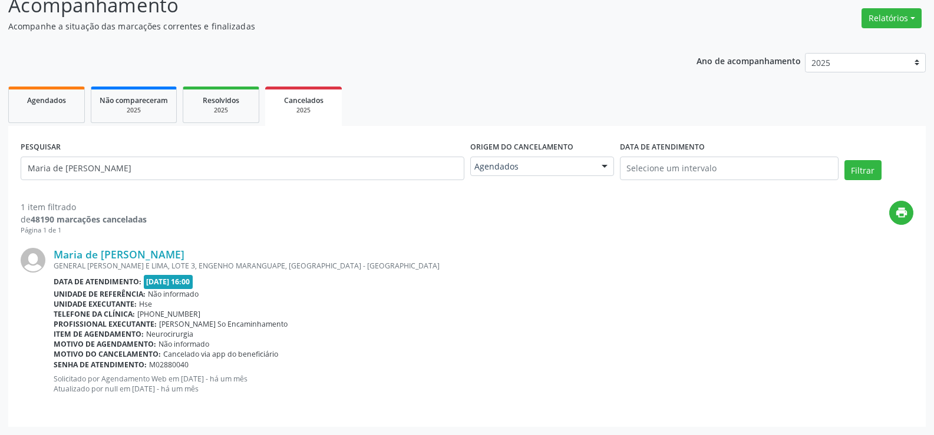
click at [250, 184] on div "PESQUISAR [PERSON_NAME]" at bounding box center [243, 163] width 450 height 50
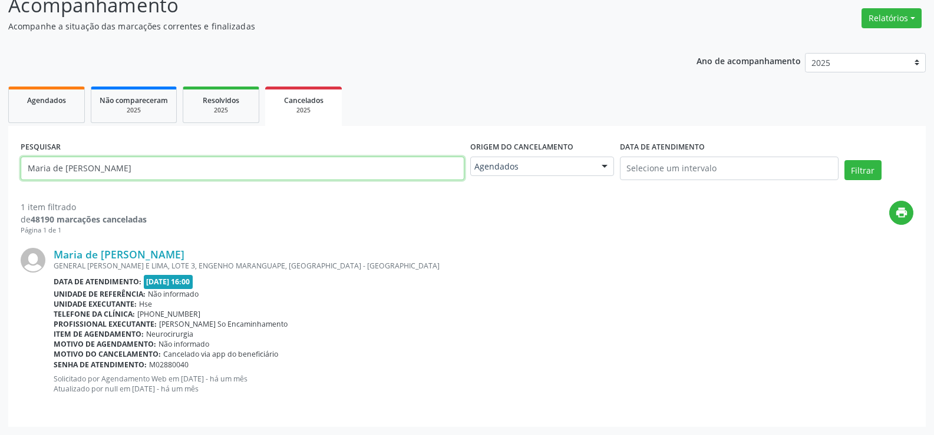
click at [241, 169] on input "Maria de [PERSON_NAME]" at bounding box center [243, 169] width 444 height 24
paste input "[PERSON_NAME]"
click at [844, 160] on button "Filtrar" at bounding box center [862, 170] width 37 height 20
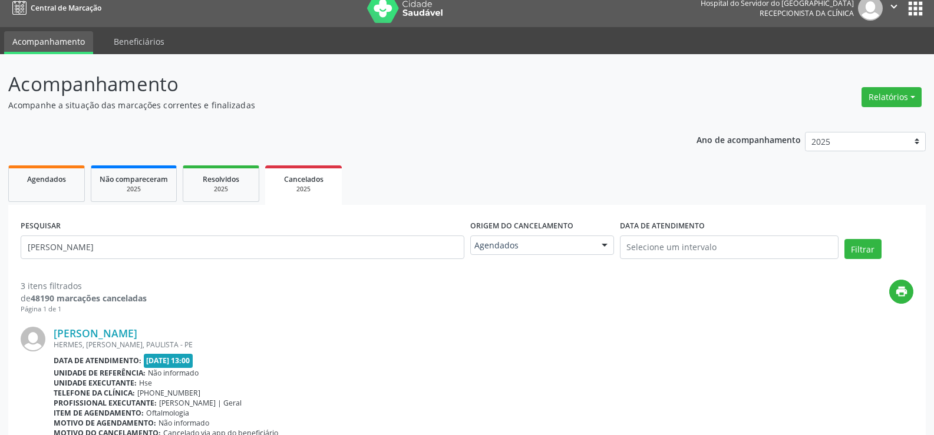
scroll to position [0, 0]
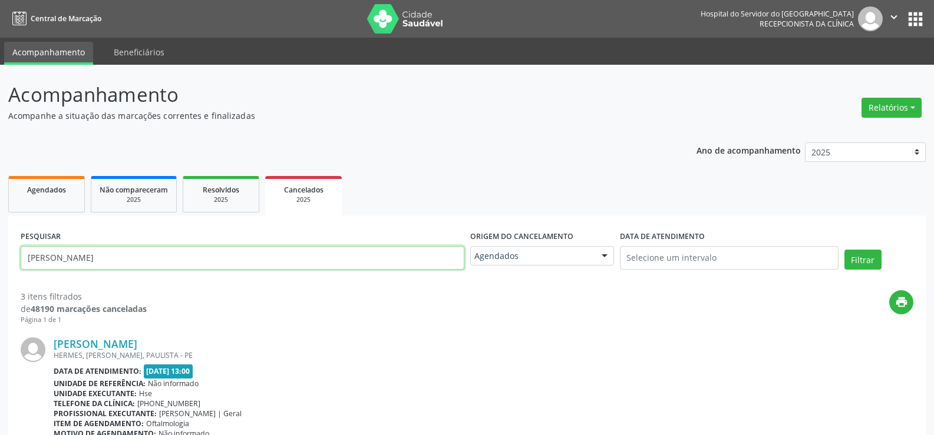
click at [220, 257] on input "[PERSON_NAME]" at bounding box center [243, 258] width 444 height 24
paste input "Lavinia Lira Cost"
click at [844, 250] on button "Filtrar" at bounding box center [862, 260] width 37 height 20
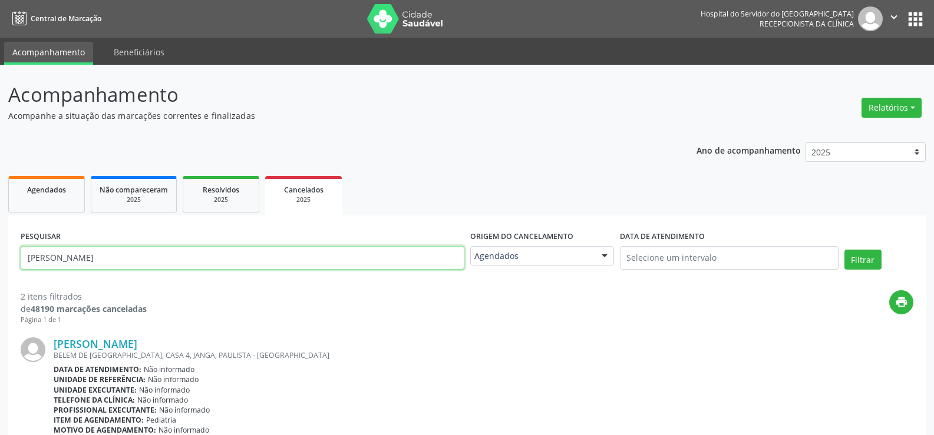
click at [307, 256] on input "[PERSON_NAME]" at bounding box center [243, 258] width 444 height 24
click at [307, 257] on input "[PERSON_NAME]" at bounding box center [243, 258] width 444 height 24
click at [306, 256] on input "[PERSON_NAME]" at bounding box center [243, 258] width 444 height 24
paste input "[PERSON_NAME]"
type input "[PERSON_NAME]"
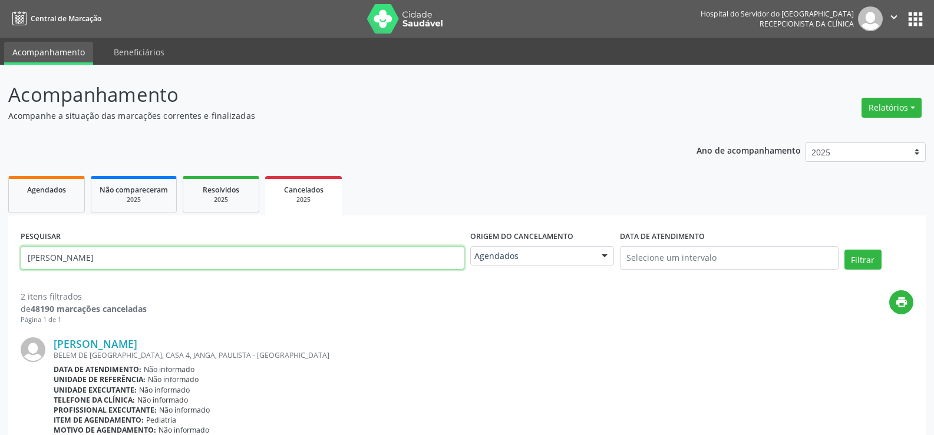
click at [844, 250] on button "Filtrar" at bounding box center [862, 260] width 37 height 20
click at [214, 262] on input "[PERSON_NAME]" at bounding box center [243, 258] width 444 height 24
click at [844, 250] on button "Filtrar" at bounding box center [862, 260] width 37 height 20
